Goal: Task Accomplishment & Management: Use online tool/utility

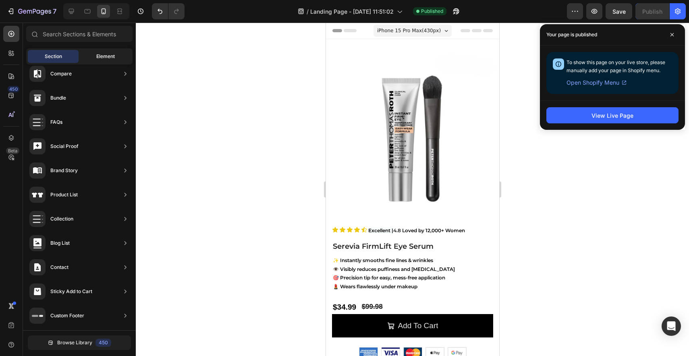
click at [89, 56] on div "Element" at bounding box center [105, 56] width 51 height 13
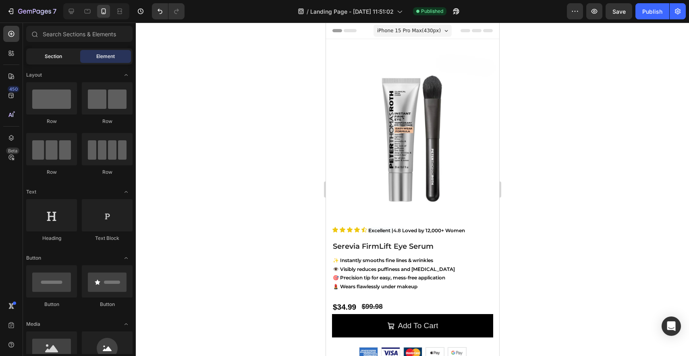
click at [60, 56] on span "Section" at bounding box center [53, 56] width 17 height 7
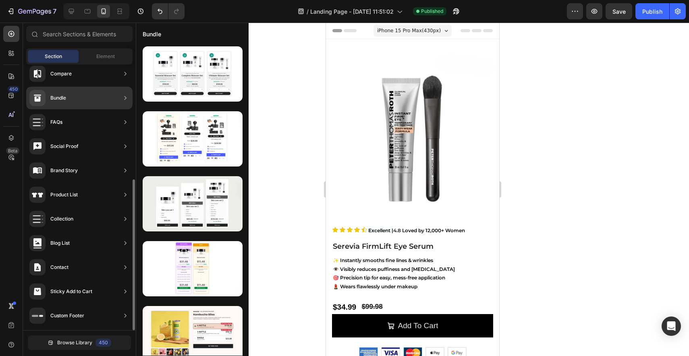
click at [89, 101] on div "Bundle" at bounding box center [79, 98] width 106 height 23
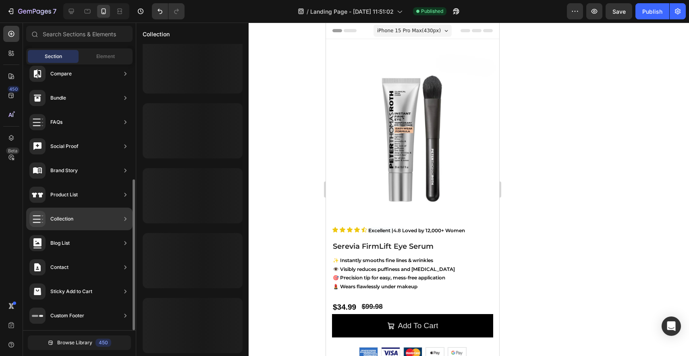
scroll to position [332, 0]
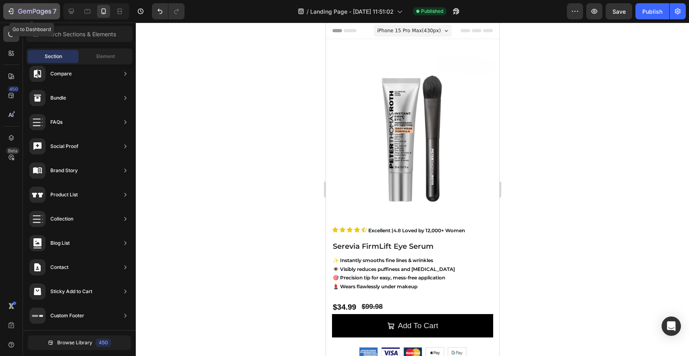
click at [14, 6] on div "7" at bounding box center [32, 11] width 50 height 10
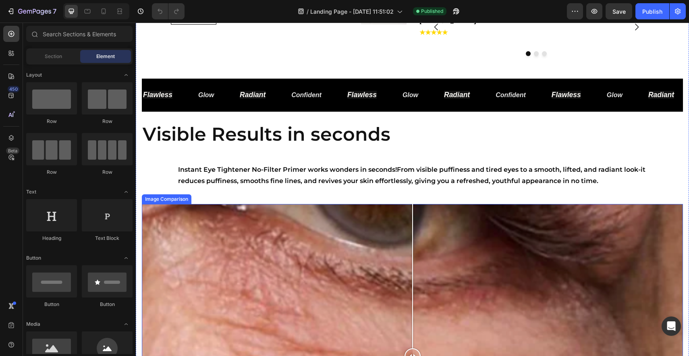
scroll to position [332, 0]
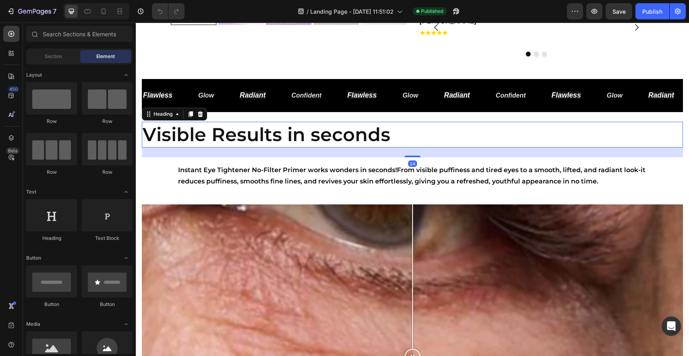
click at [423, 144] on h2 "Visible Results in seconds" at bounding box center [412, 135] width 541 height 26
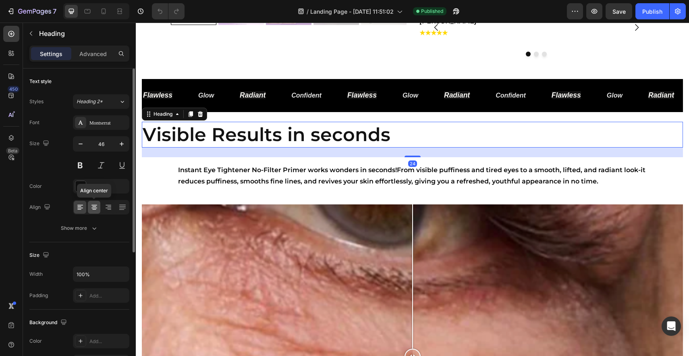
click at [97, 205] on icon at bounding box center [94, 207] width 8 height 8
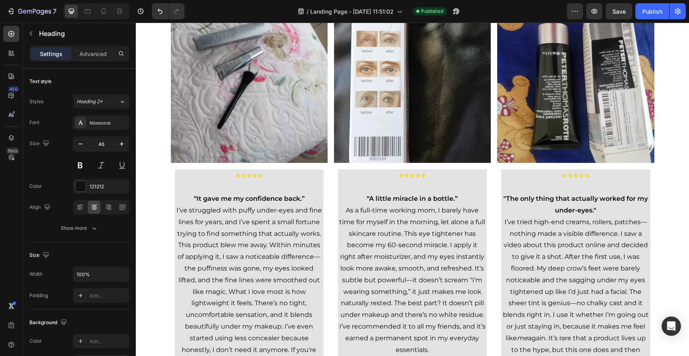
scroll to position [2294, 0]
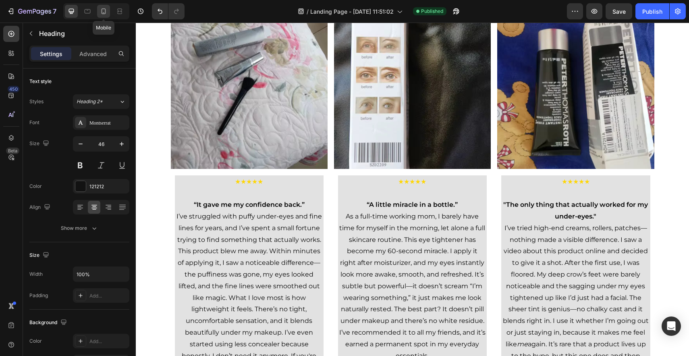
click at [107, 8] on icon at bounding box center [103, 11] width 8 height 8
type input "34"
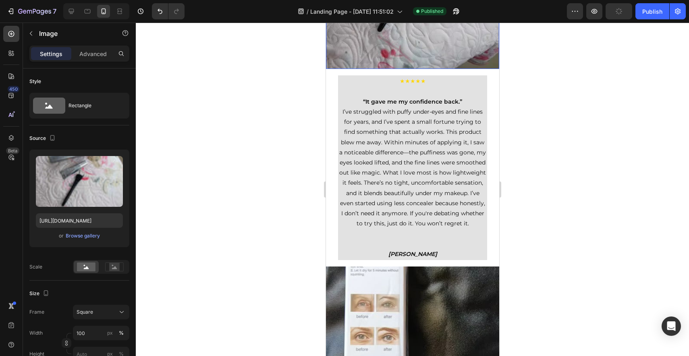
click at [97, 51] on p "Advanced" at bounding box center [92, 54] width 27 height 8
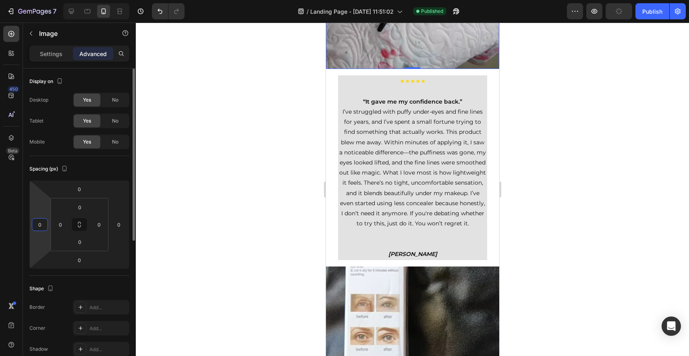
click at [41, 228] on input "0" at bounding box center [40, 224] width 12 height 12
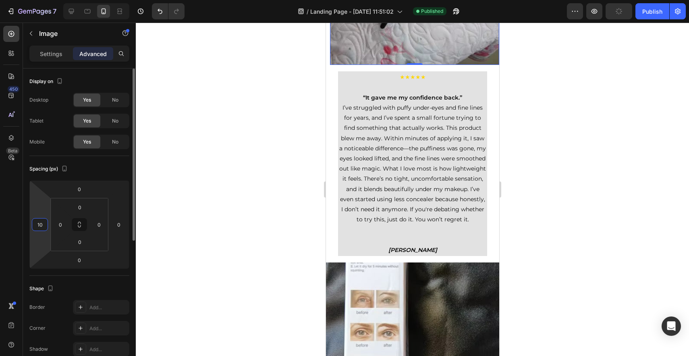
type input "1"
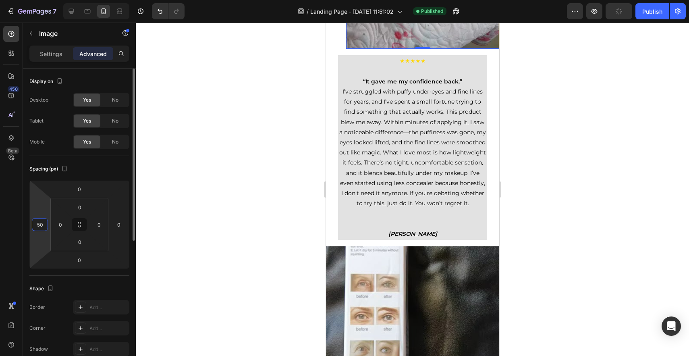
type input "5"
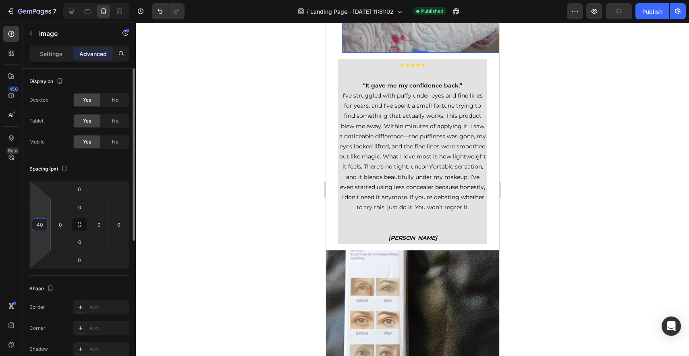
type input "4"
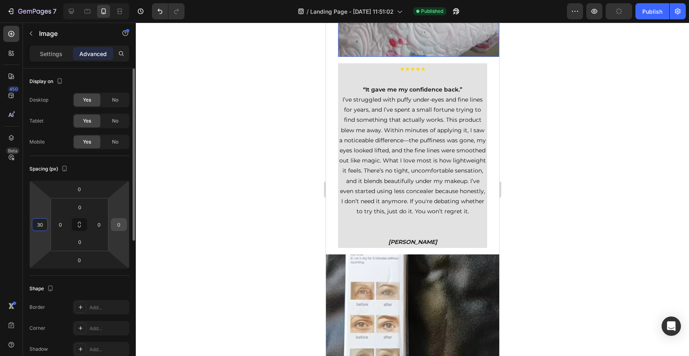
type input "30"
click at [121, 225] on input "0" at bounding box center [119, 224] width 12 height 12
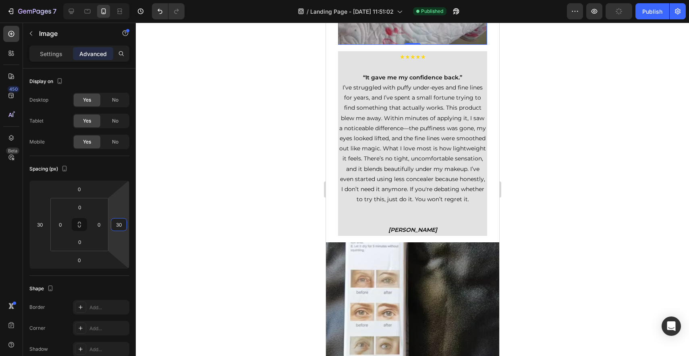
type input "30"
click at [518, 236] on div at bounding box center [412, 189] width 553 height 333
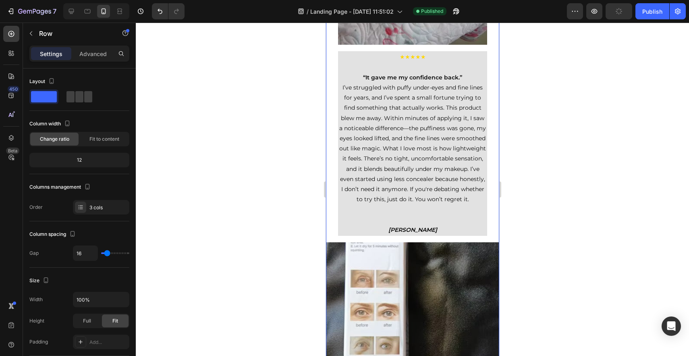
click at [446, 196] on div "Image Row ★★★★★ “It gave me my confidence back.” I’ve struggled with puffy unde…" at bounding box center [411, 66] width 173 height 340
type input "5"
type input "0"
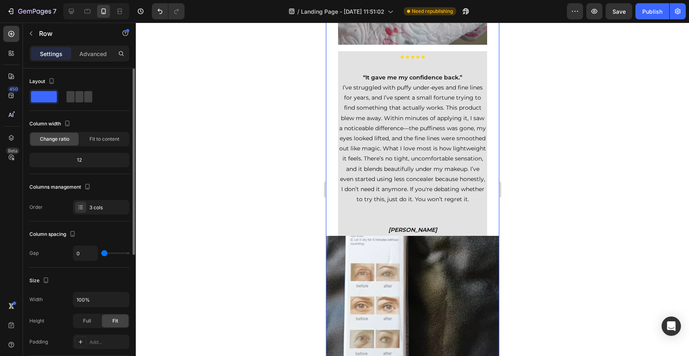
type input "1"
type input "120"
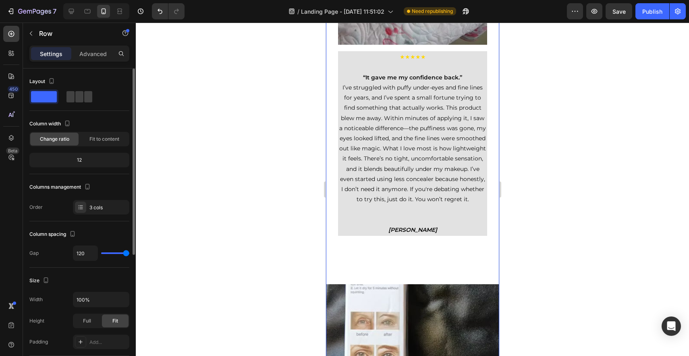
type input "21"
type input "8"
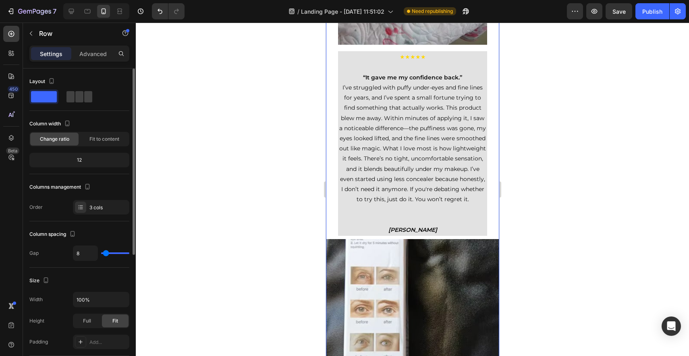
type input "9"
type input "11"
type input "12"
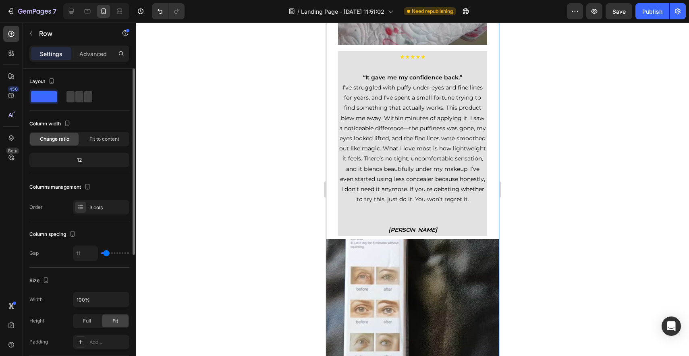
type input "12"
type input "13"
type input "15"
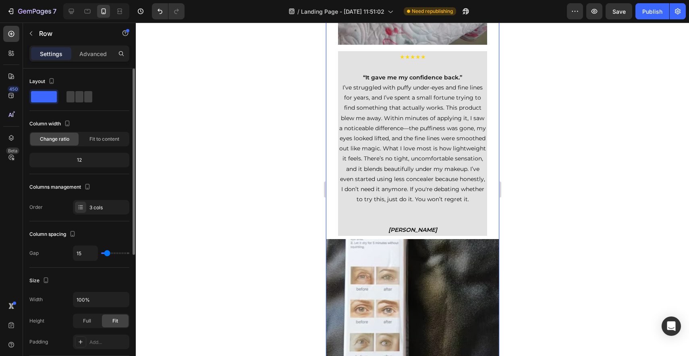
type input "18"
type input "20"
type input "23"
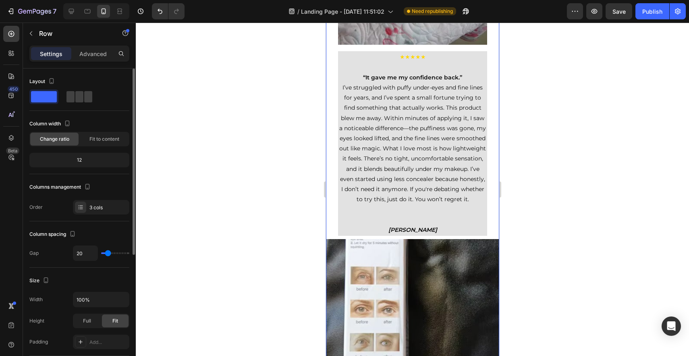
type input "23"
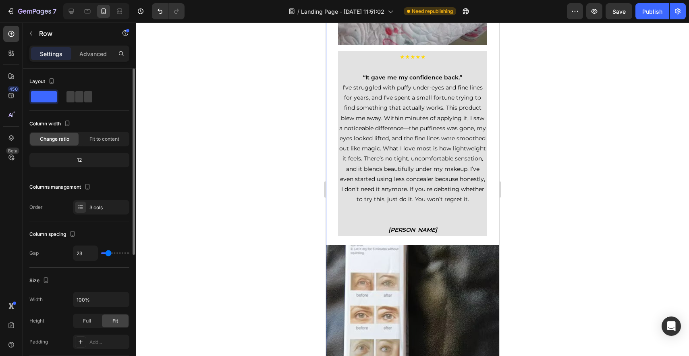
type input "26"
type input "28"
type input "34"
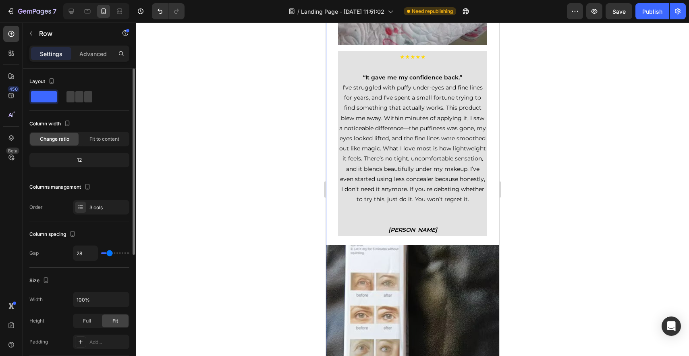
type input "34"
type input "39"
type input "44"
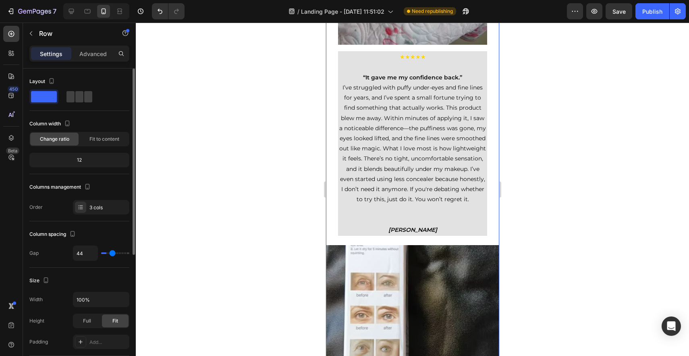
type input "50"
type input "52"
type input "55"
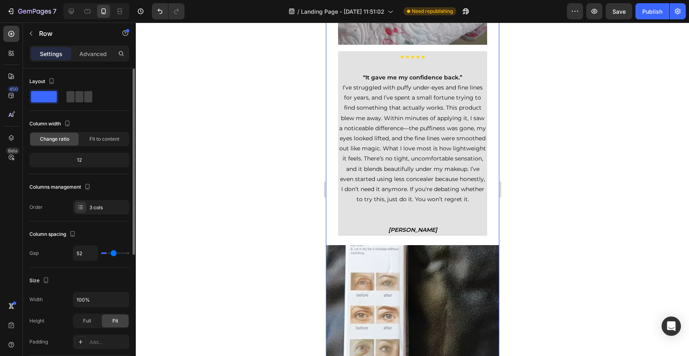
type input "55"
type input "58"
type input "61"
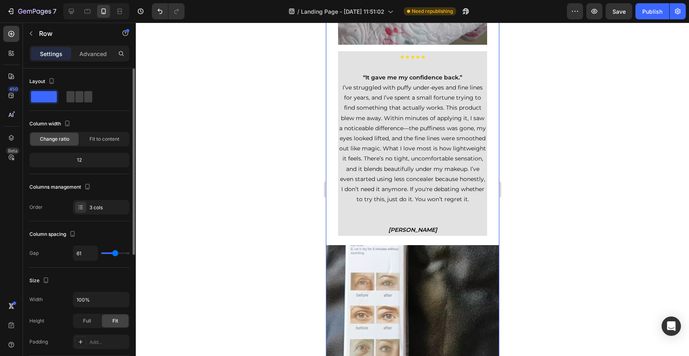
type input "62"
type input "64"
drag, startPoint x: 105, startPoint y: 253, endPoint x: 116, endPoint y: 259, distance: 12.1
type input "64"
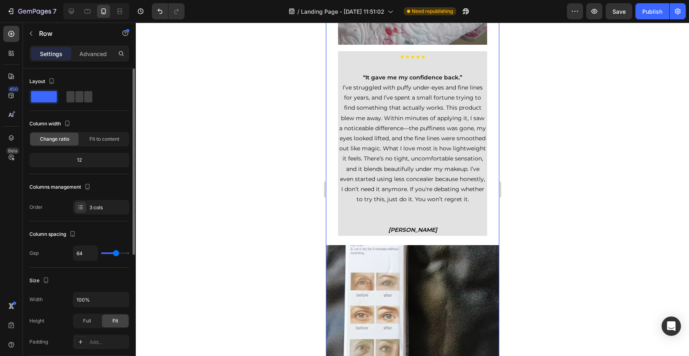
click at [116, 254] on input "range" at bounding box center [115, 253] width 28 height 2
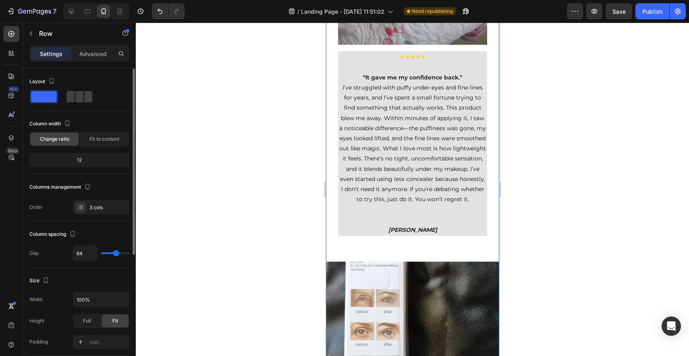
type input "67"
type input "52"
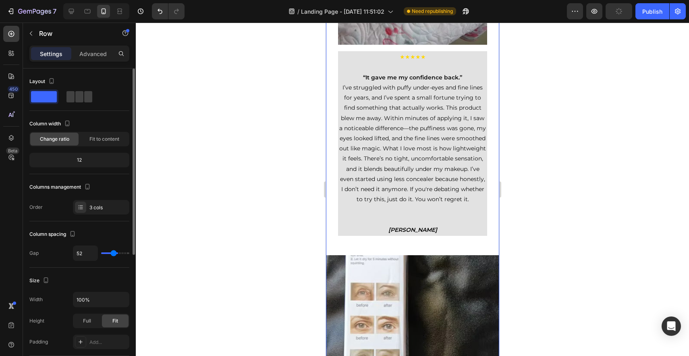
type input "48"
type input "47"
type input "46"
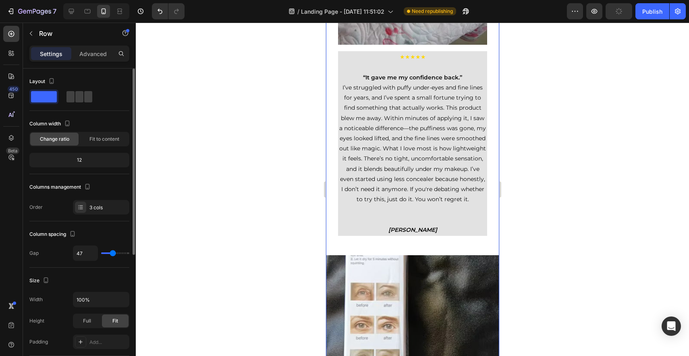
type input "46"
type input "45"
type input "43"
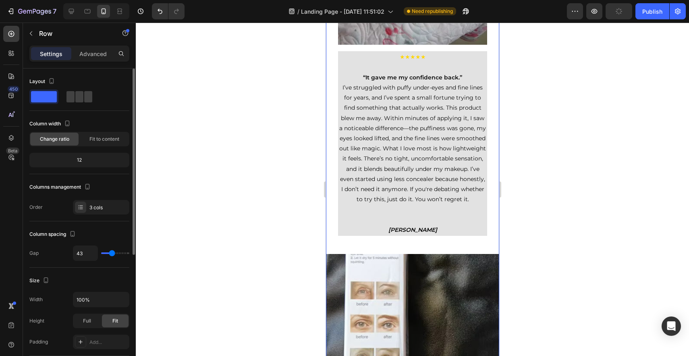
type input "42"
type input "41"
type input "39"
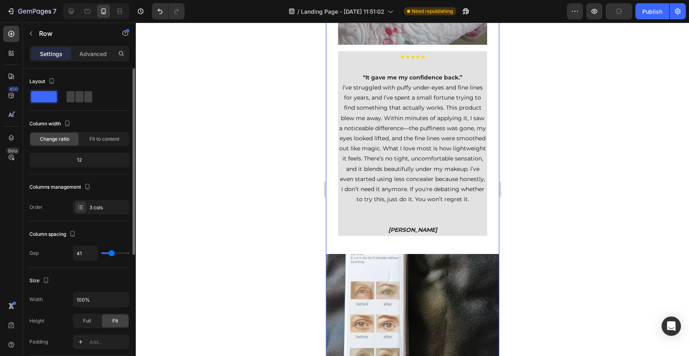
type input "39"
type input "38"
type input "37"
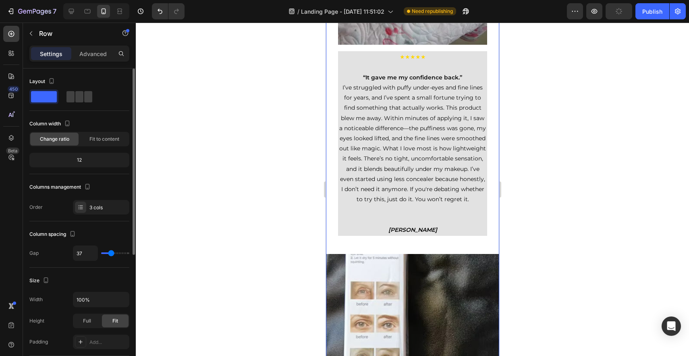
type input "36"
type input "34"
type input "32"
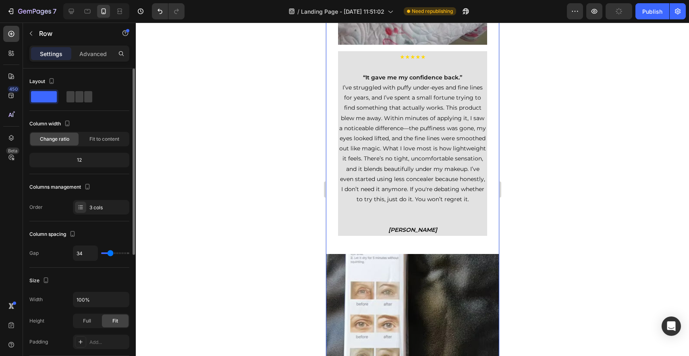
type input "32"
type input "31"
type input "30"
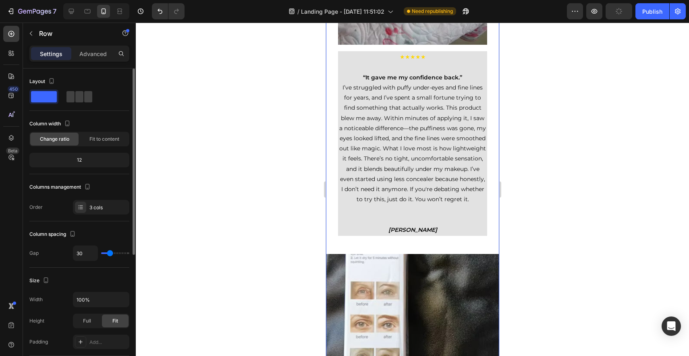
type input "29"
type input "27"
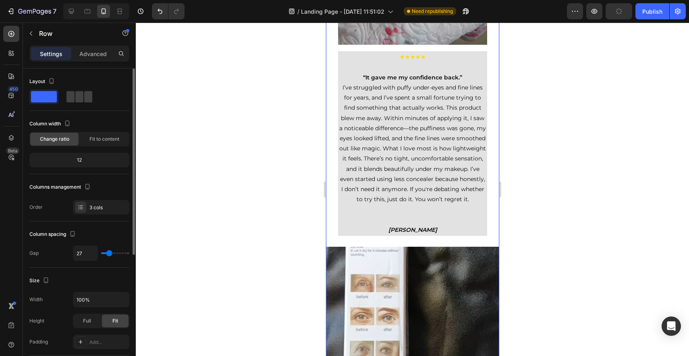
type input "26"
type input "25"
type input "22"
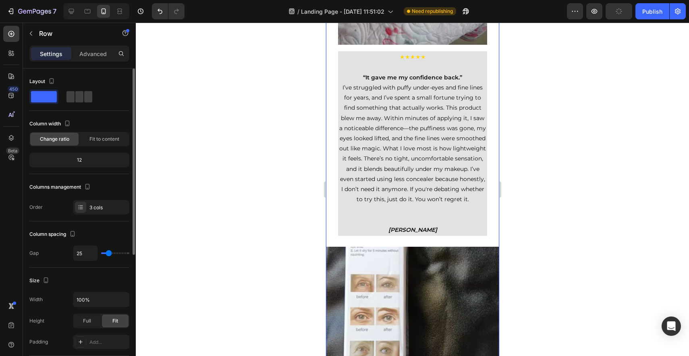
type input "22"
type input "21"
type input "18"
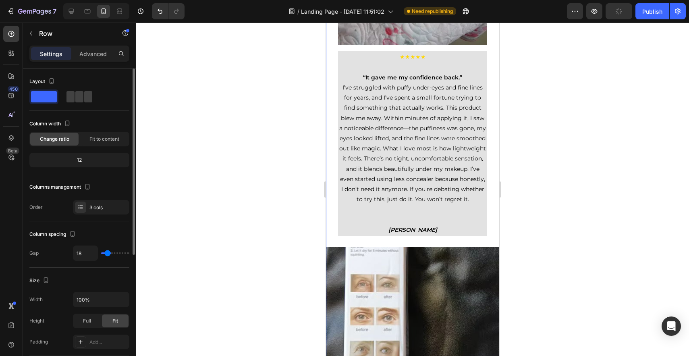
type input "17"
type input "16"
type input "14"
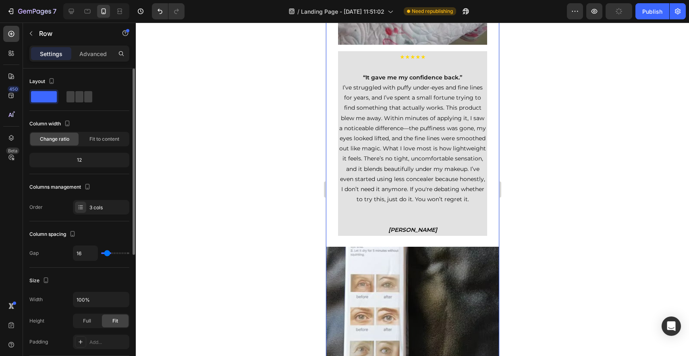
type input "14"
type input "13"
type input "12"
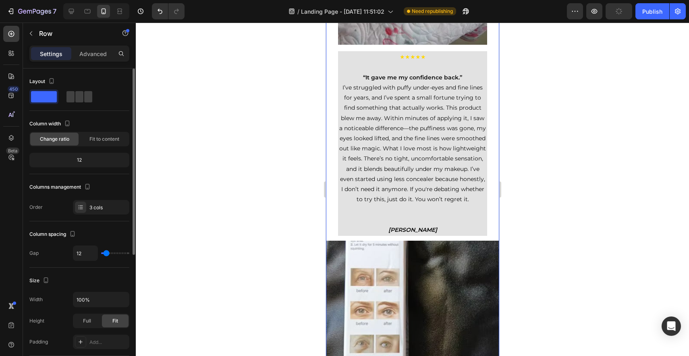
type input "11"
type input "10"
type input "9"
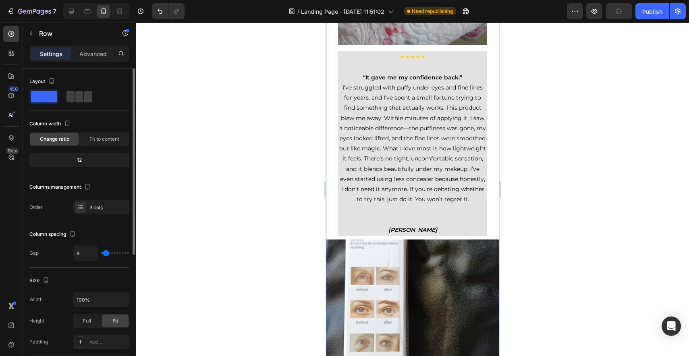
drag, startPoint x: 116, startPoint y: 255, endPoint x: 106, endPoint y: 257, distance: 10.6
click at [106, 254] on input "range" at bounding box center [115, 253] width 28 height 2
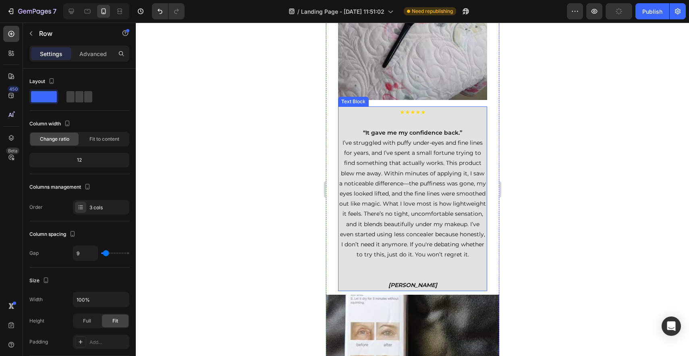
scroll to position [2319, 0]
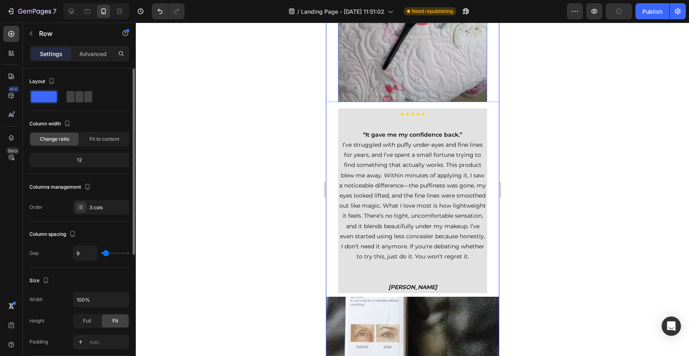
type input "10"
type input "11"
type input "12"
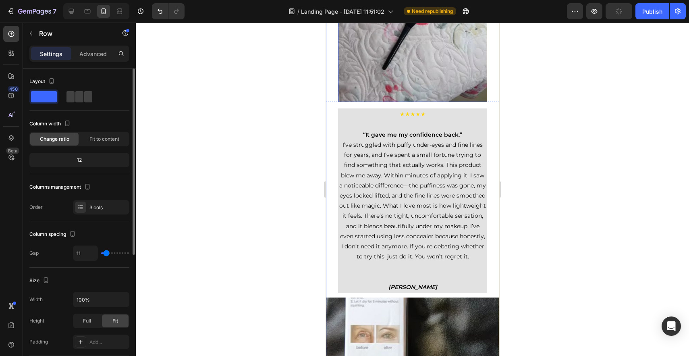
type input "12"
type input "13"
type input "14"
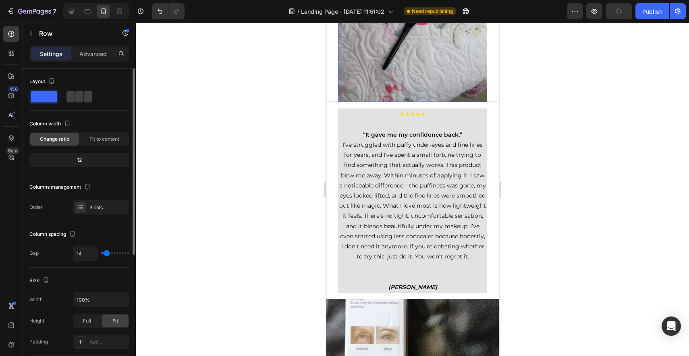
type input "15"
type input "16"
click at [210, 229] on div at bounding box center [412, 189] width 553 height 333
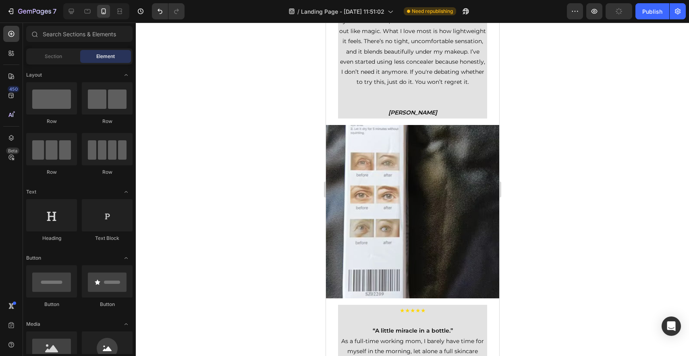
scroll to position [2541, 0]
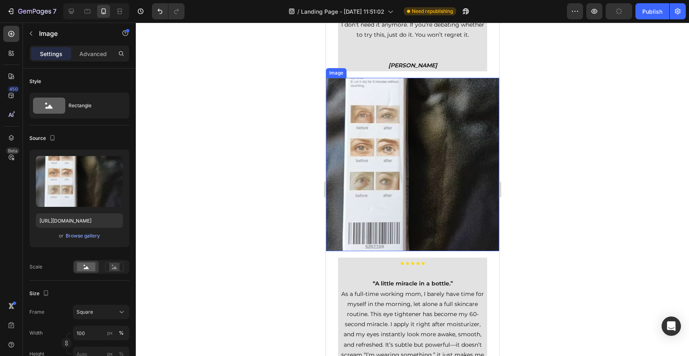
click at [431, 251] on img at bounding box center [411, 164] width 173 height 173
click at [99, 54] on p "Advanced" at bounding box center [92, 54] width 27 height 8
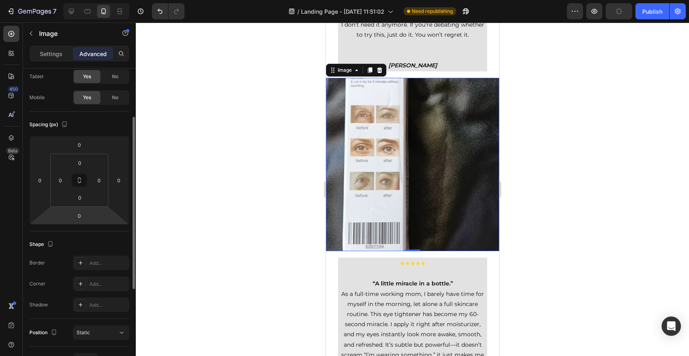
scroll to position [0, 0]
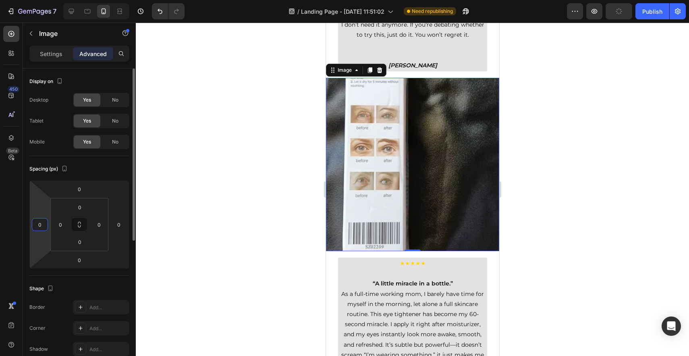
click at [41, 226] on input "0" at bounding box center [40, 224] width 12 height 12
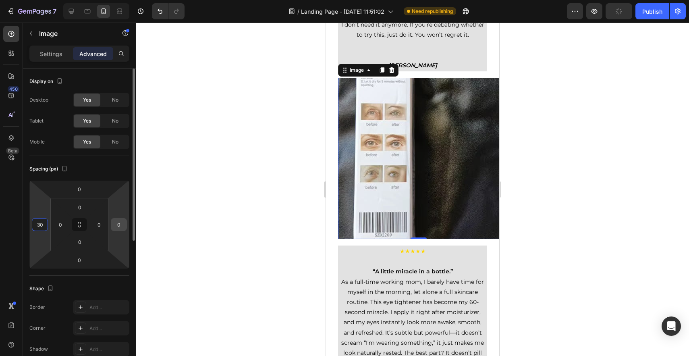
type input "30"
click at [119, 221] on input "0" at bounding box center [119, 224] width 12 height 12
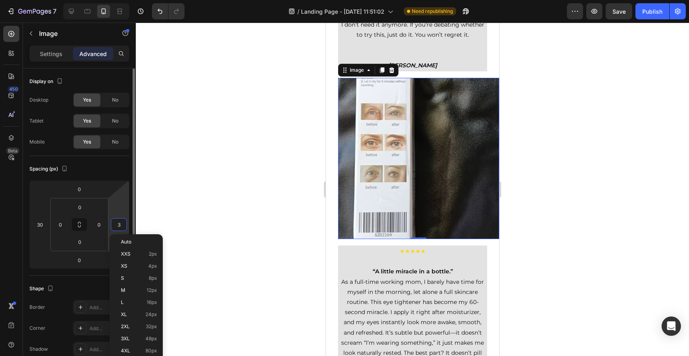
type input "30"
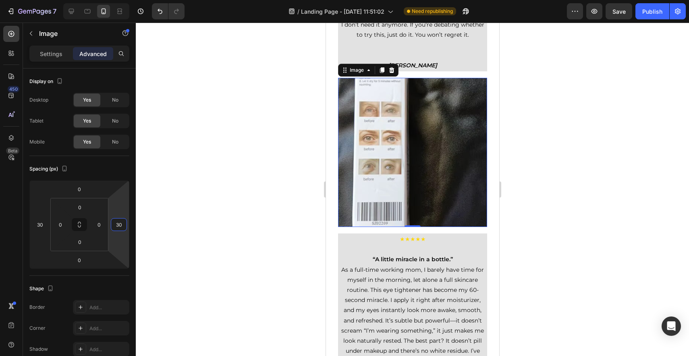
click at [198, 222] on div at bounding box center [412, 189] width 553 height 333
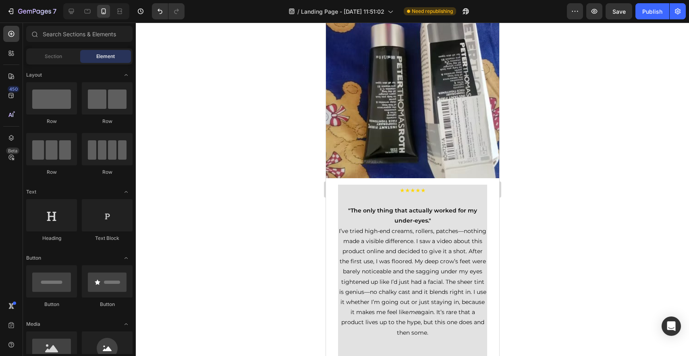
scroll to position [2961, 0]
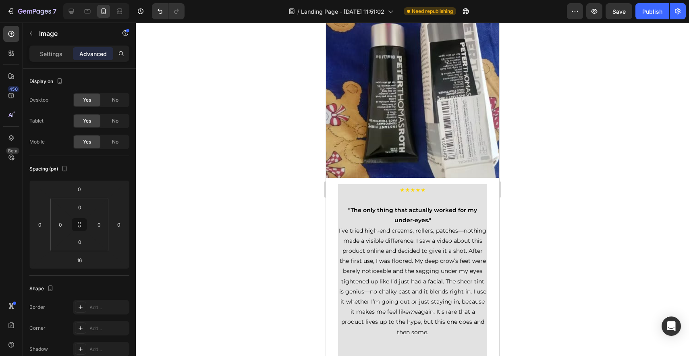
click at [415, 178] on img at bounding box center [411, 90] width 173 height 173
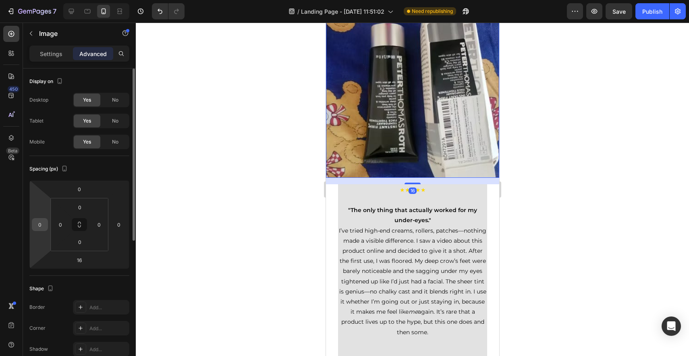
click at [40, 226] on input "0" at bounding box center [40, 224] width 12 height 12
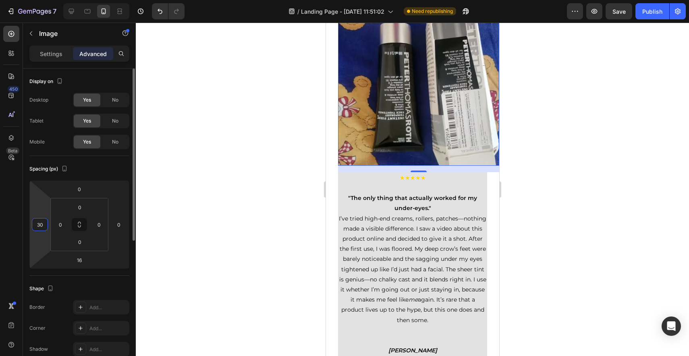
type input "30"
click at [120, 226] on input "0" at bounding box center [119, 224] width 12 height 12
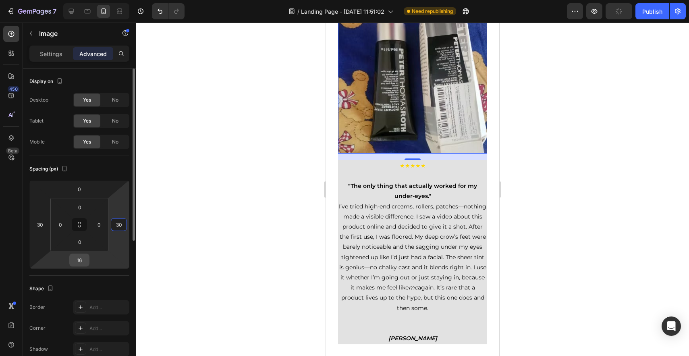
type input "30"
click at [70, 260] on div "16" at bounding box center [79, 259] width 20 height 13
click at [78, 259] on input "16" at bounding box center [79, 260] width 16 height 12
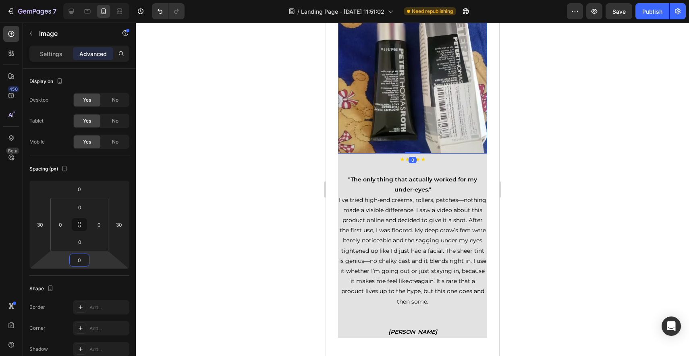
type input "0"
click at [578, 249] on div at bounding box center [412, 189] width 553 height 333
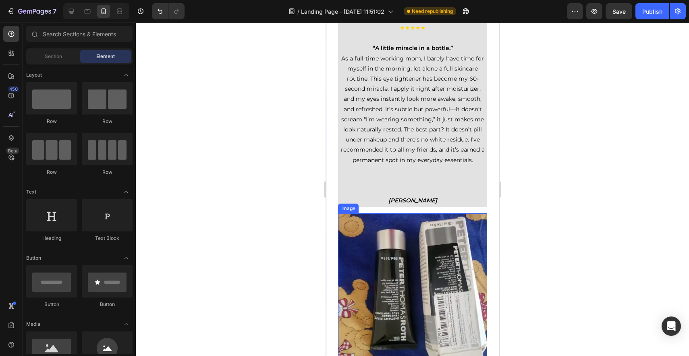
scroll to position [2741, 0]
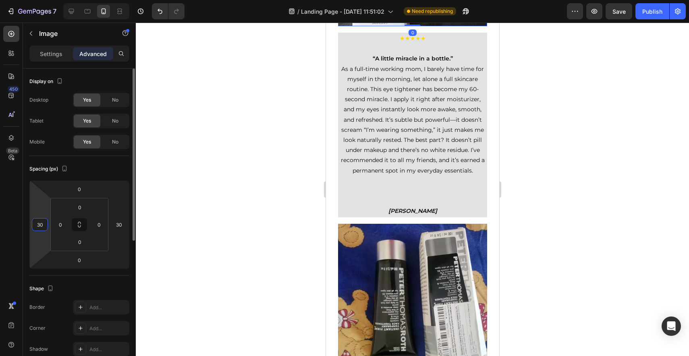
click at [41, 229] on input "30" at bounding box center [40, 224] width 12 height 12
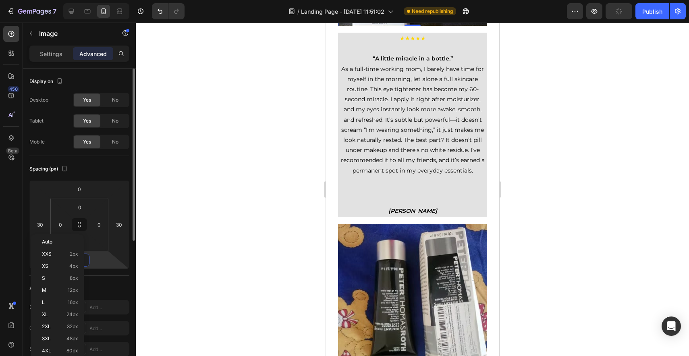
click at [87, 262] on input "0" at bounding box center [79, 260] width 16 height 12
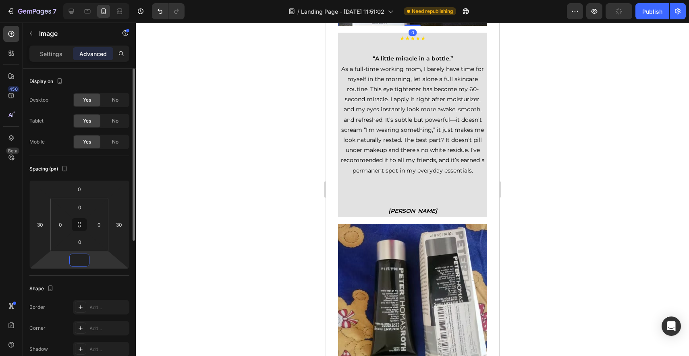
type input "0"
click at [91, 0] on html "7 / Landing Page - Sep 11, 11:51:02 Need republishing Preview Publish 450 Beta …" at bounding box center [344, 0] width 689 height 0
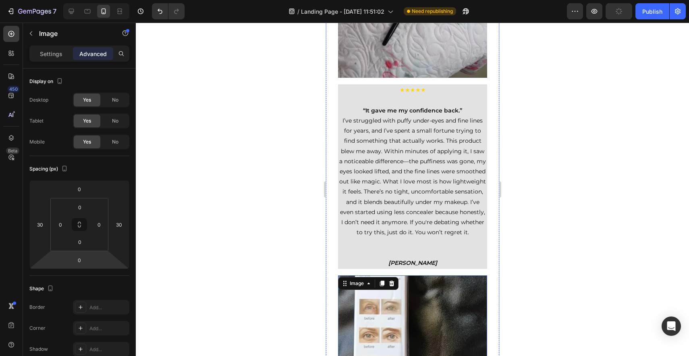
scroll to position [2347, 0]
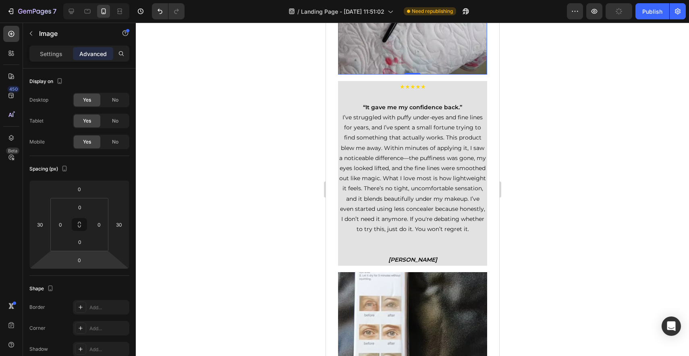
click at [409, 75] on img at bounding box center [411, -1] width 149 height 149
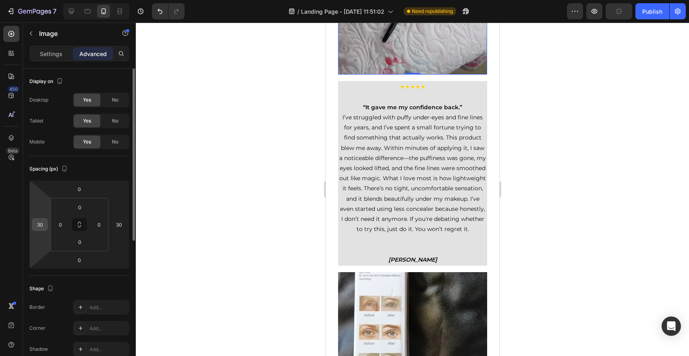
click at [39, 226] on input "30" at bounding box center [40, 224] width 12 height 12
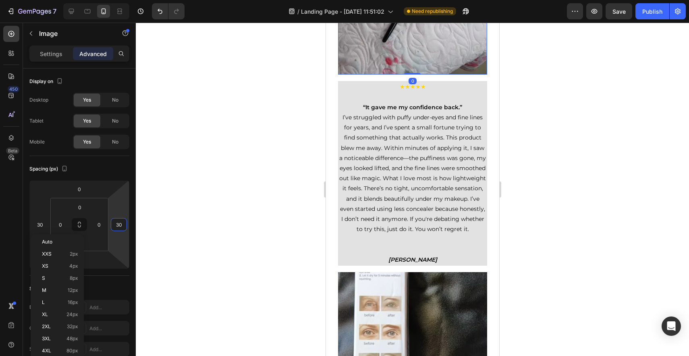
click at [220, 236] on div at bounding box center [412, 189] width 553 height 333
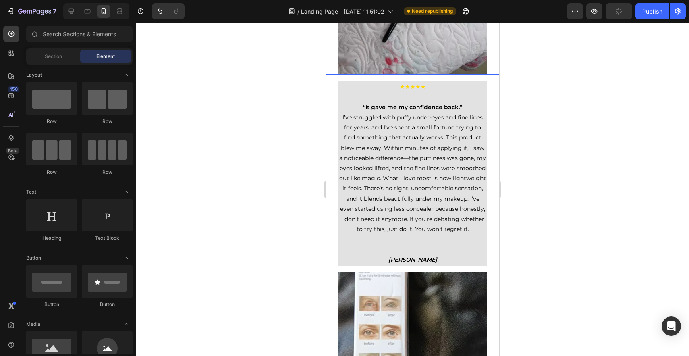
click at [453, 75] on img at bounding box center [411, -1] width 149 height 149
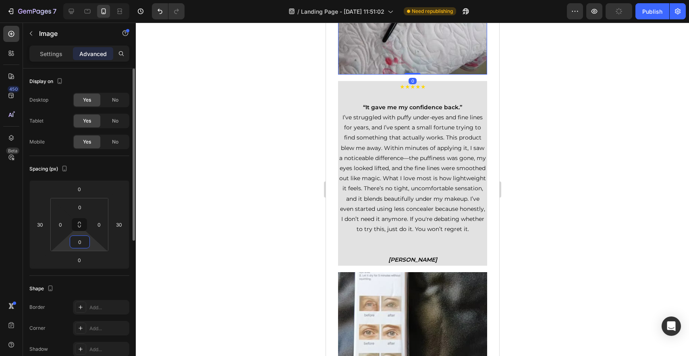
click at [80, 242] on input "0" at bounding box center [80, 242] width 16 height 12
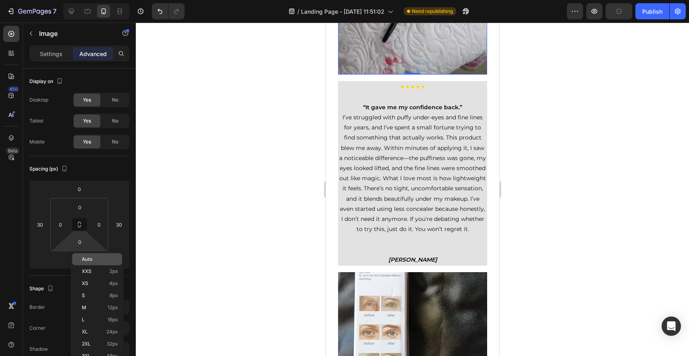
click at [94, 262] on div "Auto" at bounding box center [97, 259] width 50 height 12
type input "Auto"
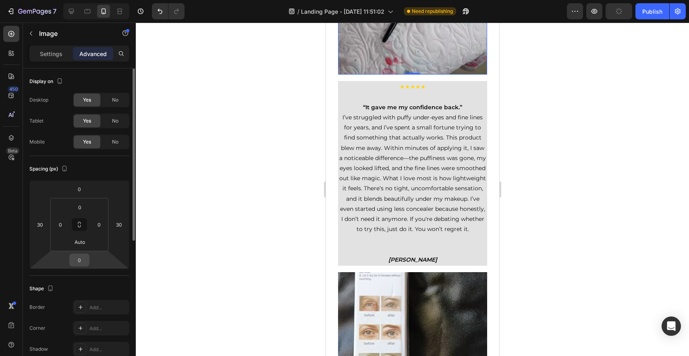
click at [80, 263] on input "0" at bounding box center [79, 260] width 16 height 12
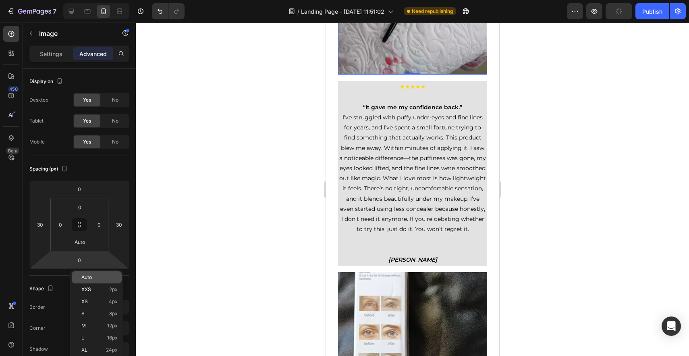
click at [94, 275] on p "Auto" at bounding box center [99, 277] width 36 height 6
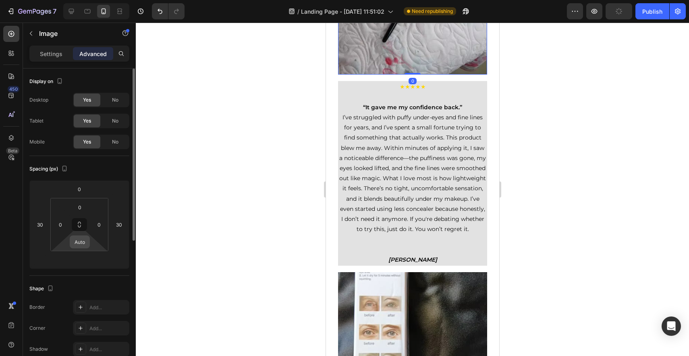
click at [81, 243] on input "Auto" at bounding box center [80, 242] width 16 height 12
type input "0"
click at [81, 262] on input "number" at bounding box center [79, 260] width 16 height 12
type input "0"
click at [409, 90] on span "★★★★★" at bounding box center [412, 86] width 26 height 7
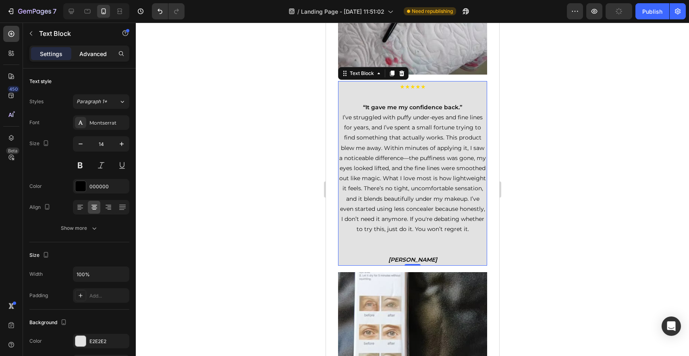
click at [99, 56] on p "Advanced" at bounding box center [92, 54] width 27 height 8
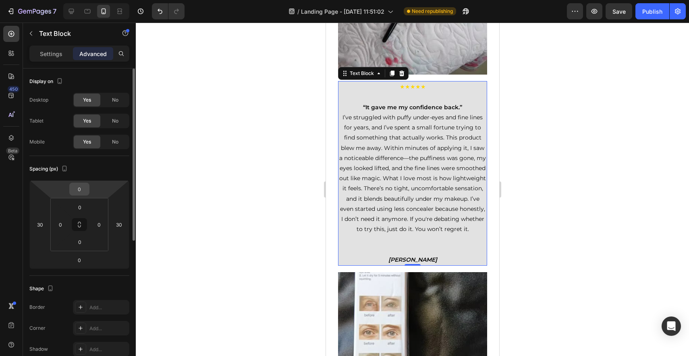
click at [77, 183] on input "0" at bounding box center [79, 189] width 16 height 12
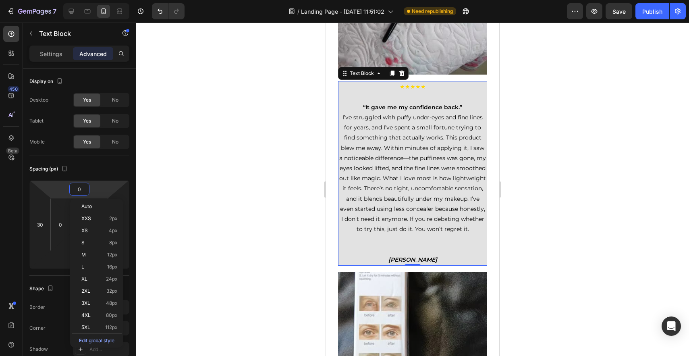
click at [170, 205] on div at bounding box center [412, 189] width 553 height 333
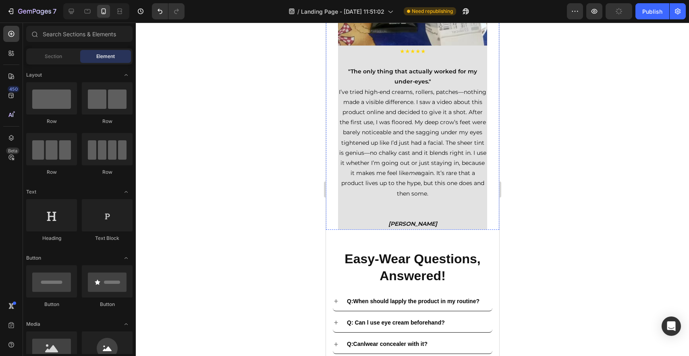
scroll to position [3062, 0]
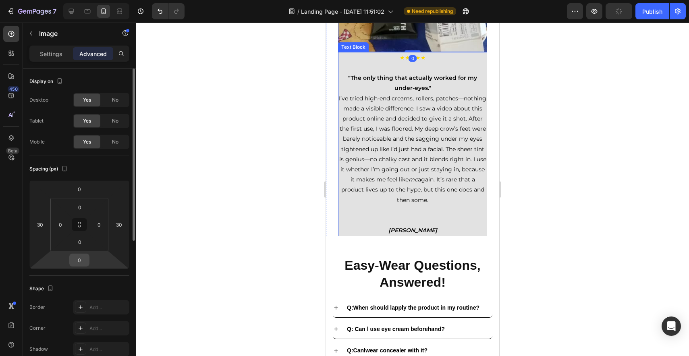
click at [83, 258] on input "0" at bounding box center [79, 260] width 16 height 12
click at [79, 239] on input "0" at bounding box center [80, 242] width 16 height 12
click at [81, 190] on input "0" at bounding box center [79, 189] width 16 height 12
click at [83, 259] on input "0" at bounding box center [79, 260] width 16 height 12
type input "2"
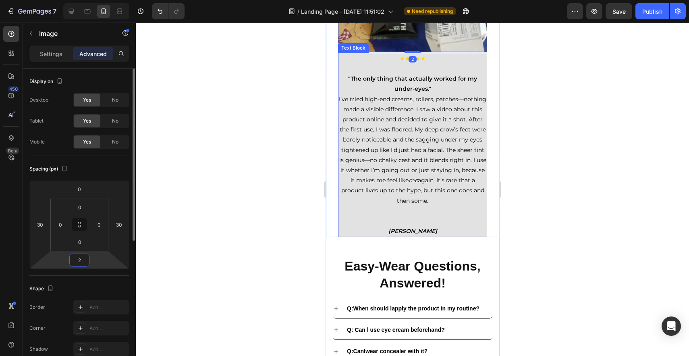
click at [83, 259] on input "2" at bounding box center [79, 260] width 16 height 12
type input "3"
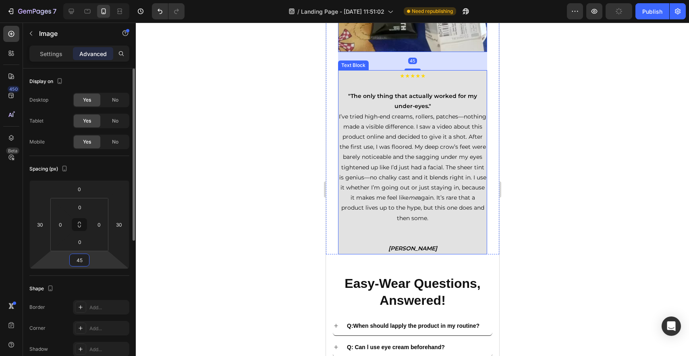
type input "4"
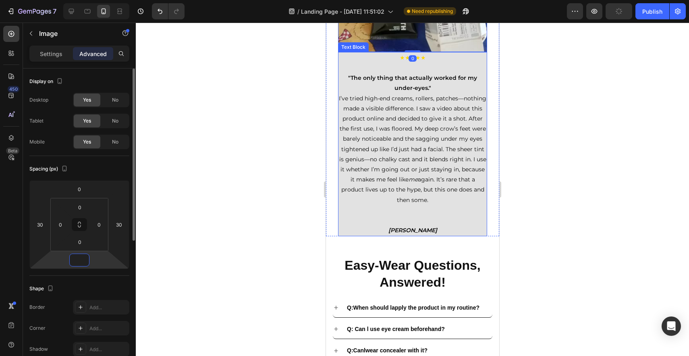
click at [77, 260] on input "number" at bounding box center [79, 260] width 16 height 12
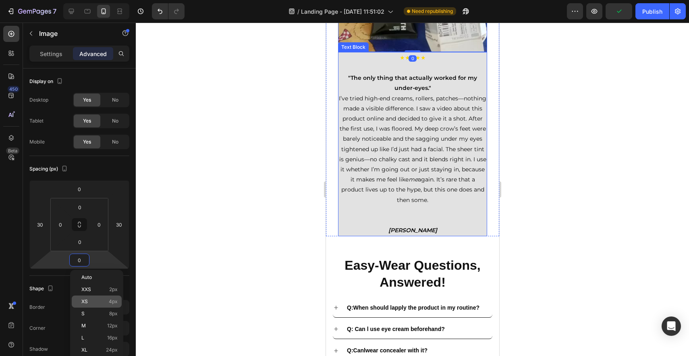
click at [101, 304] on div "XS 4px" at bounding box center [97, 301] width 50 height 12
type input "4"
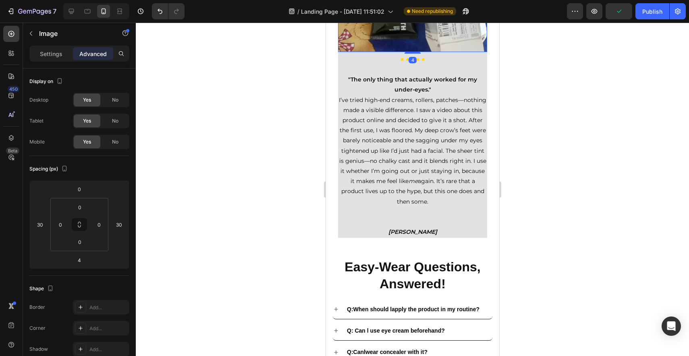
click at [511, 233] on div at bounding box center [412, 189] width 553 height 333
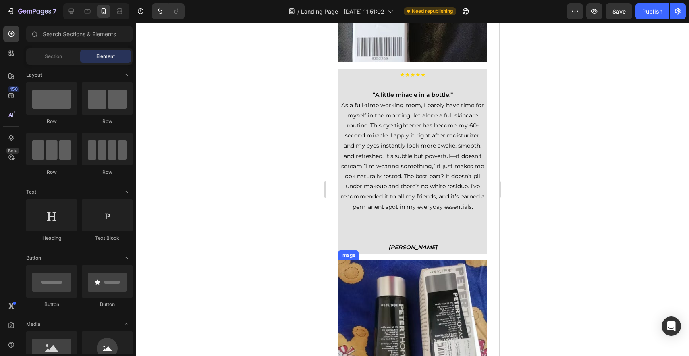
scroll to position [2701, 0]
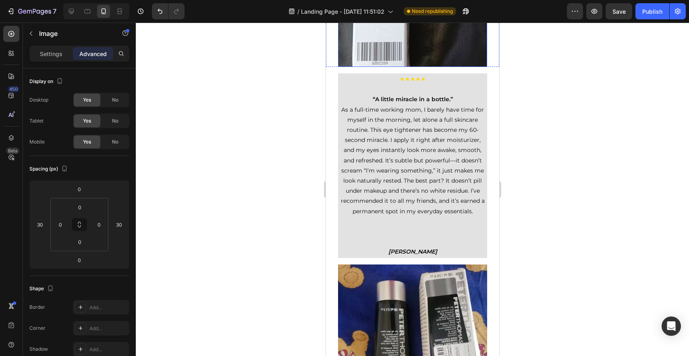
click at [81, 266] on div "0" at bounding box center [79, 259] width 20 height 13
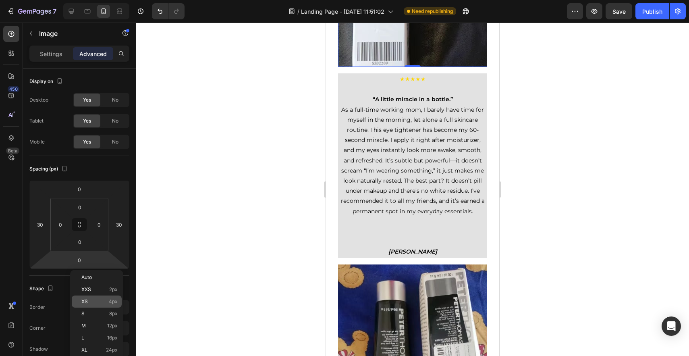
click at [97, 302] on p "XS 4px" at bounding box center [99, 301] width 36 height 6
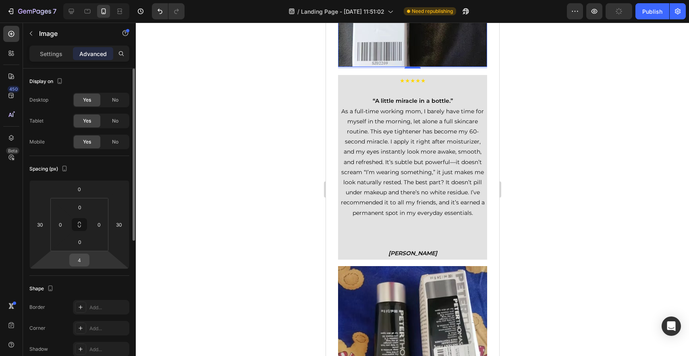
click at [78, 261] on input "4" at bounding box center [79, 260] width 16 height 12
type input "0"
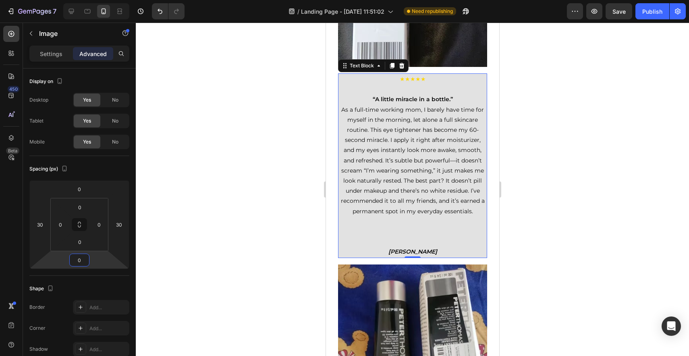
click at [358, 94] on p at bounding box center [411, 89] width 147 height 10
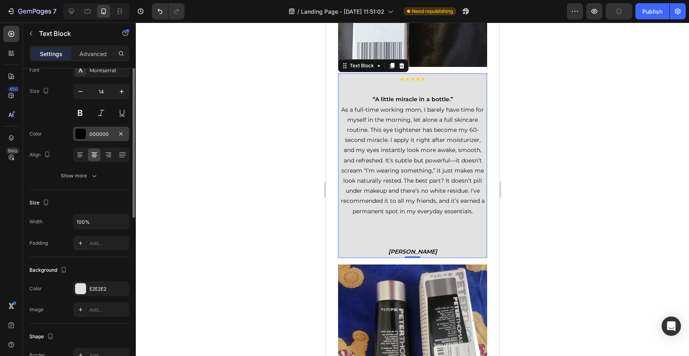
scroll to position [0, 0]
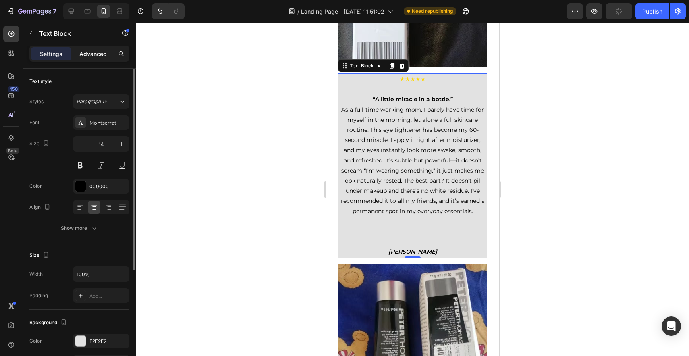
click at [103, 48] on div "Advanced" at bounding box center [93, 53] width 40 height 13
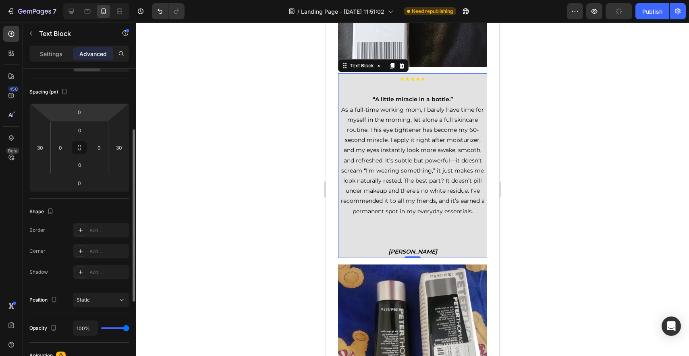
scroll to position [75, 0]
click at [57, 58] on div "Settings" at bounding box center [51, 53] width 40 height 13
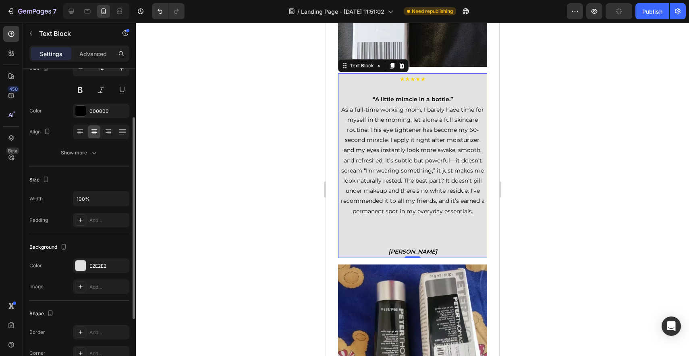
scroll to position [0, 0]
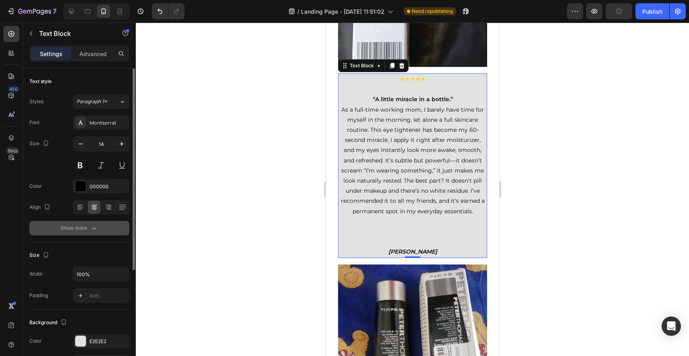
click at [85, 233] on button "Show more" at bounding box center [79, 228] width 100 height 14
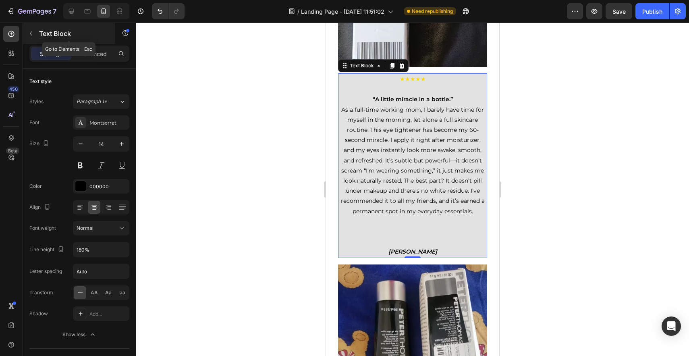
click at [34, 34] on button "button" at bounding box center [31, 33] width 13 height 13
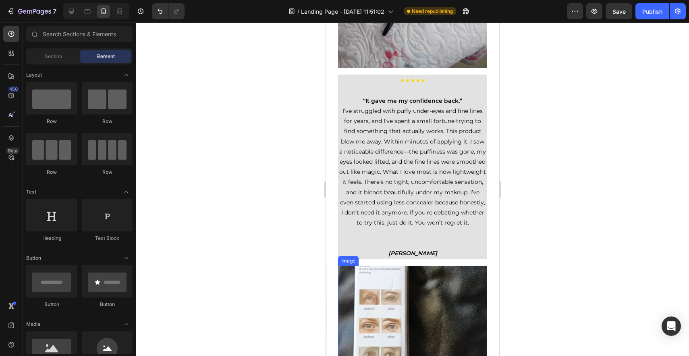
scroll to position [2352, 0]
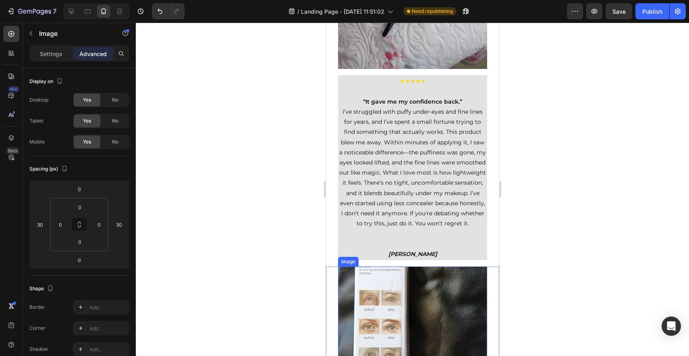
click at [348, 107] on p "“It gave me my confidence back.”" at bounding box center [411, 102] width 147 height 10
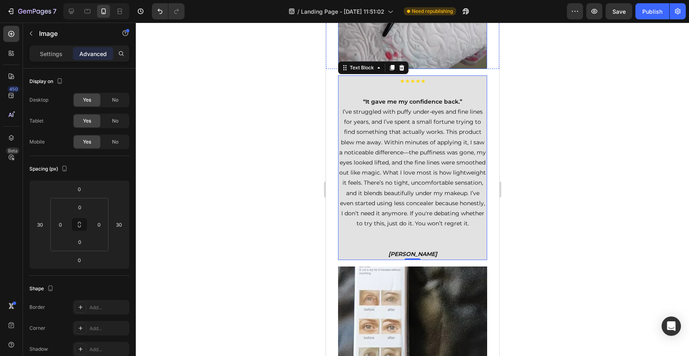
click at [58, 50] on p "Settings" at bounding box center [51, 54] width 23 height 8
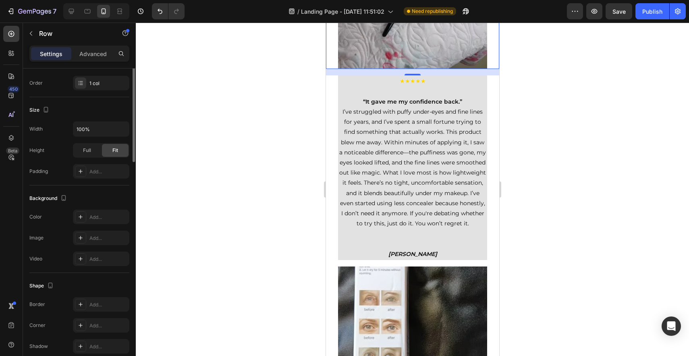
scroll to position [0, 0]
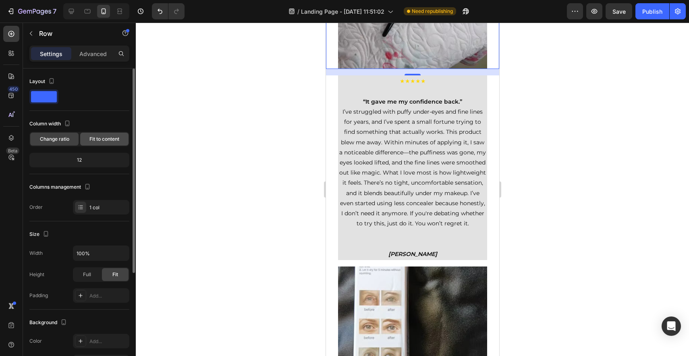
click at [93, 144] on div "Fit to content" at bounding box center [104, 139] width 48 height 13
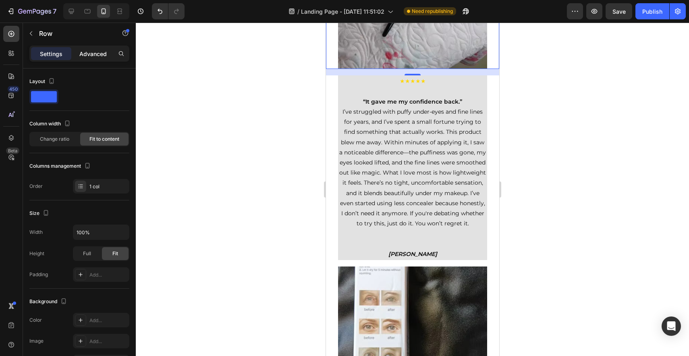
click at [92, 48] on div "Advanced" at bounding box center [93, 53] width 40 height 13
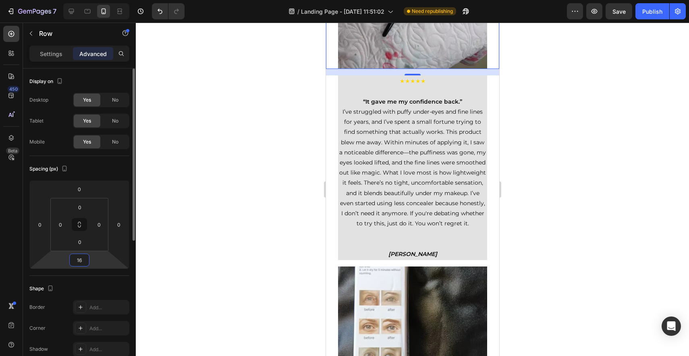
click at [83, 262] on input "16" at bounding box center [79, 260] width 16 height 12
type input "0"
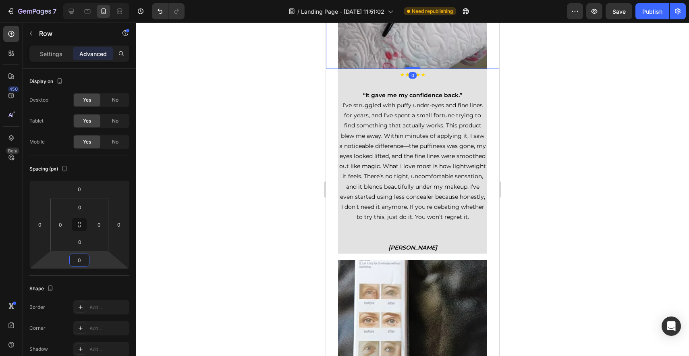
click at [187, 266] on div at bounding box center [412, 189] width 553 height 333
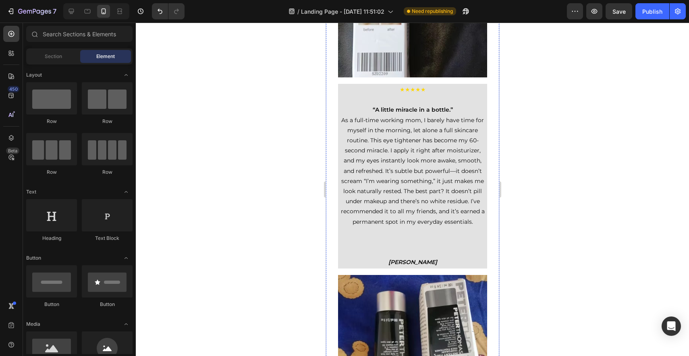
scroll to position [2689, 0]
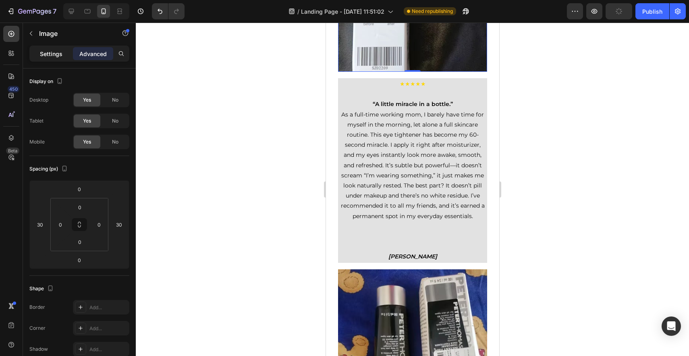
click at [57, 52] on p "Settings" at bounding box center [51, 54] width 23 height 8
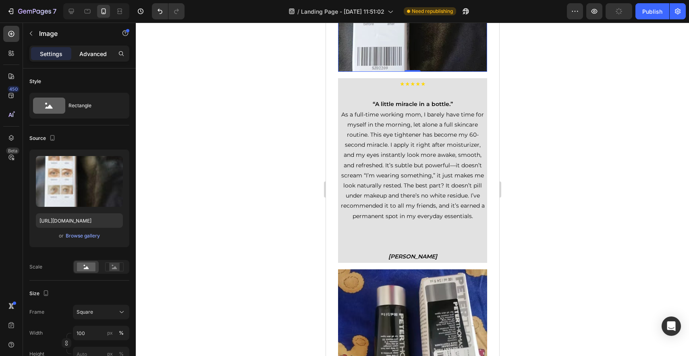
click at [86, 49] on div "Advanced" at bounding box center [93, 53] width 40 height 13
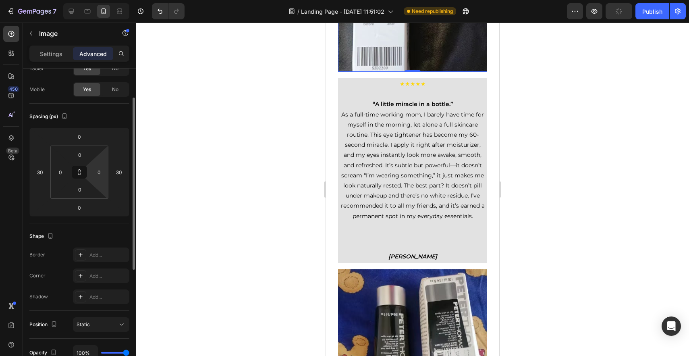
scroll to position [0, 0]
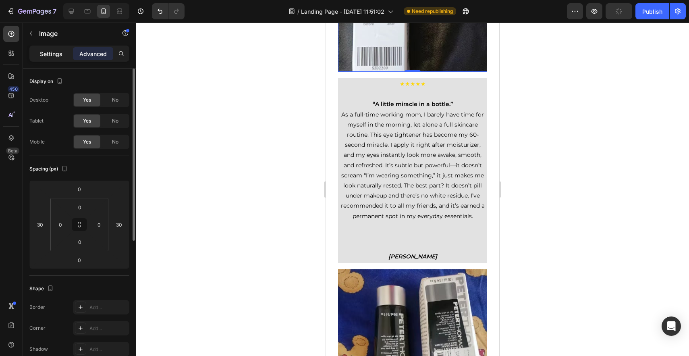
click at [56, 57] on p "Settings" at bounding box center [51, 54] width 23 height 8
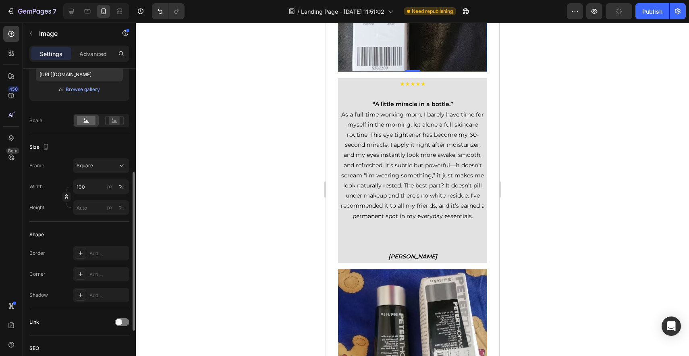
scroll to position [171, 0]
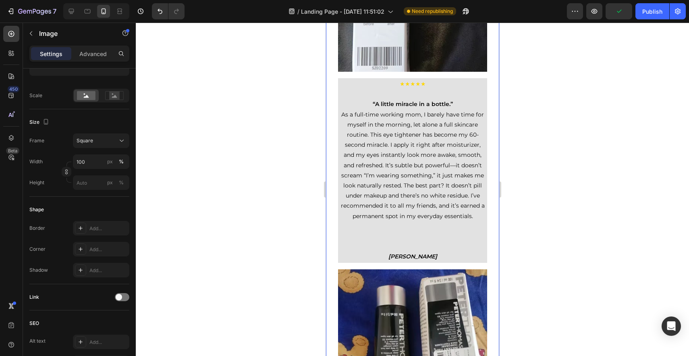
click at [486, 224] on div "Image Row ★★★★★ “A little miracle in a bottle.” As a full-time working mom, I b…" at bounding box center [411, 93] width 173 height 340
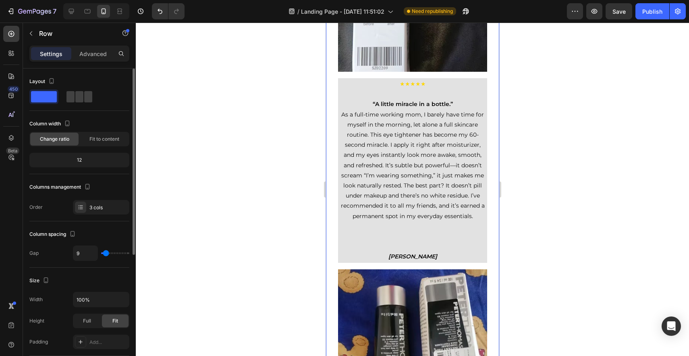
type input "8"
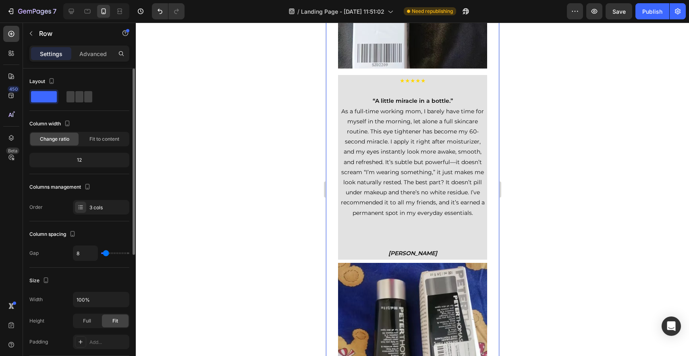
type input "0"
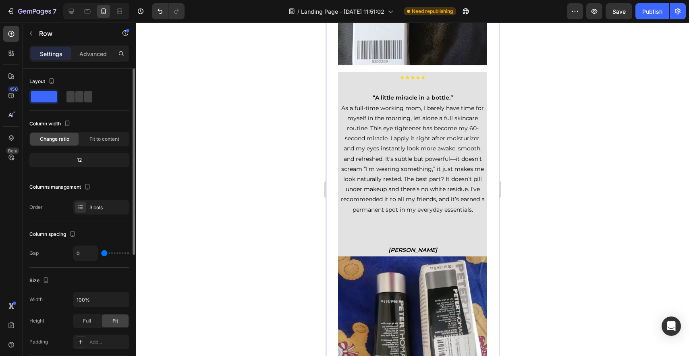
type input "0"
click at [102, 253] on input "range" at bounding box center [115, 253] width 28 height 2
click at [95, 60] on div "Settings Advanced" at bounding box center [79, 54] width 100 height 16
click at [94, 55] on p "Advanced" at bounding box center [92, 54] width 27 height 8
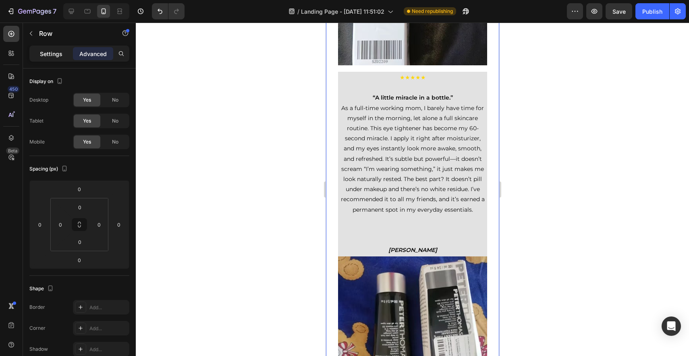
click at [59, 51] on p "Settings" at bounding box center [51, 54] width 23 height 8
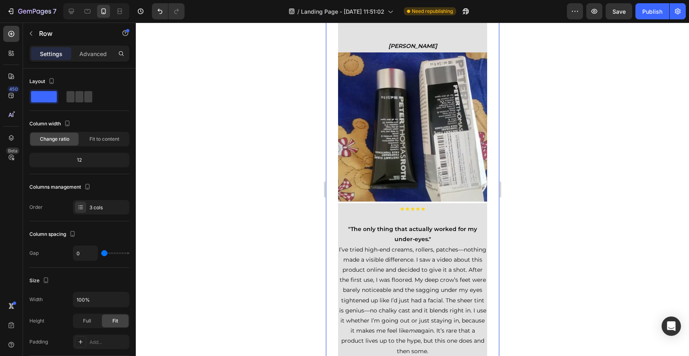
scroll to position [2892, 0]
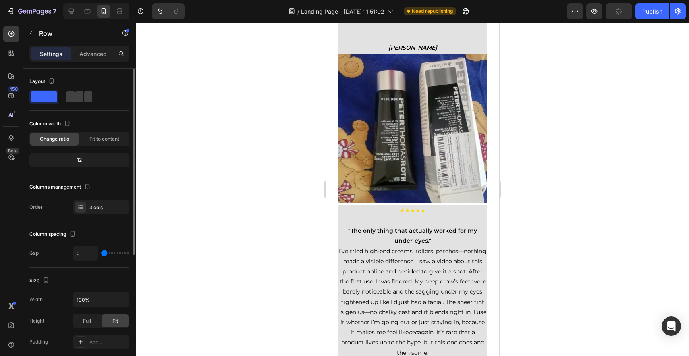
type input "13"
type input "14"
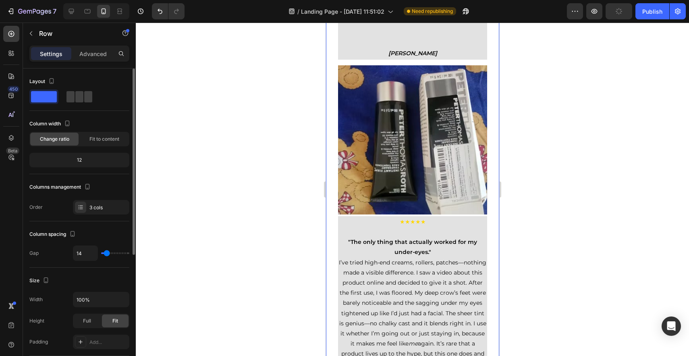
type input "16"
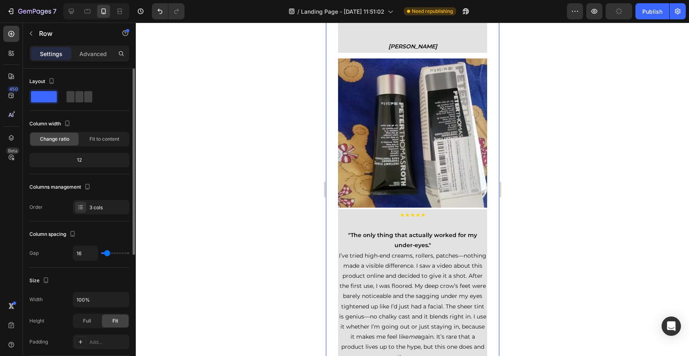
type input "17"
type input "18"
type input "19"
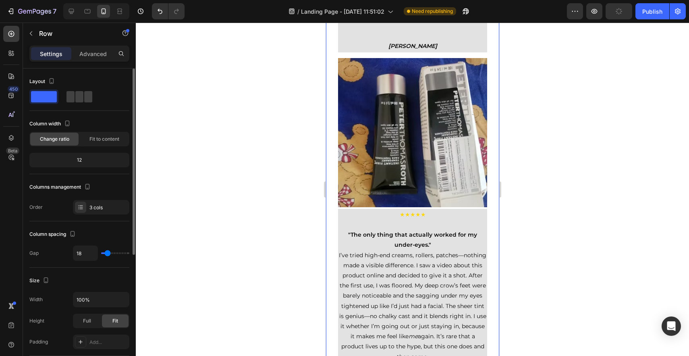
type input "19"
type input "20"
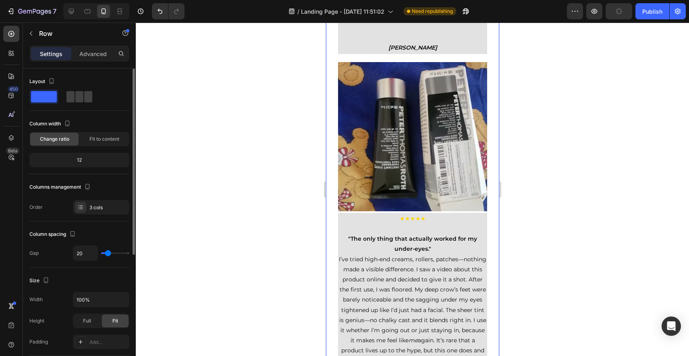
type input "20"
click at [108, 254] on input "range" at bounding box center [115, 253] width 28 height 2
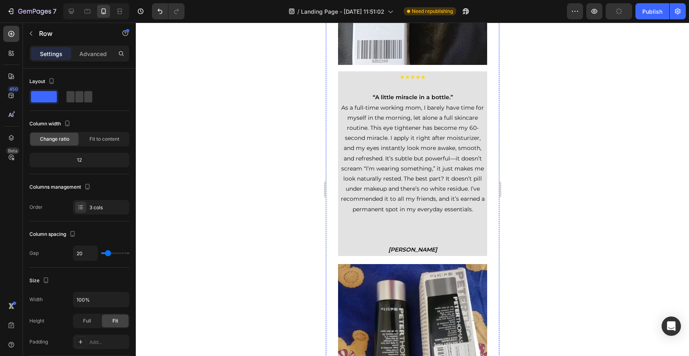
scroll to position [2698, 0]
click at [431, 215] on div "Image Row ★★★★★ “A little miracle in a bottle.” As a full-time working mom, I b…" at bounding box center [411, 85] width 173 height 340
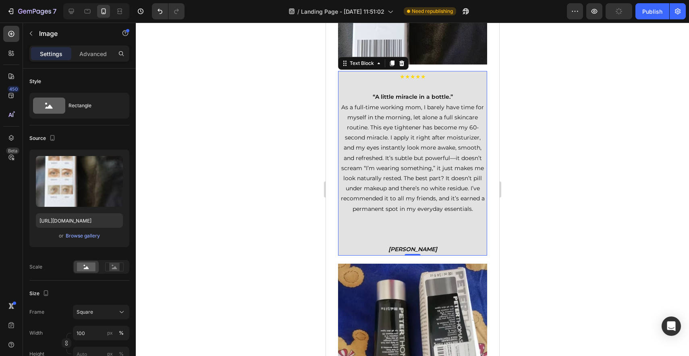
click at [441, 82] on p "★★★★★" at bounding box center [411, 77] width 147 height 10
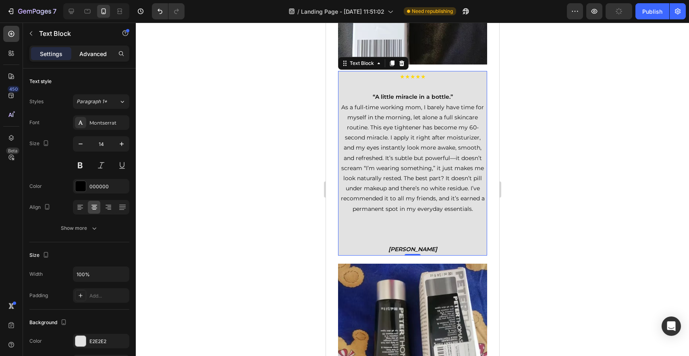
click at [103, 50] on p "Advanced" at bounding box center [92, 54] width 27 height 8
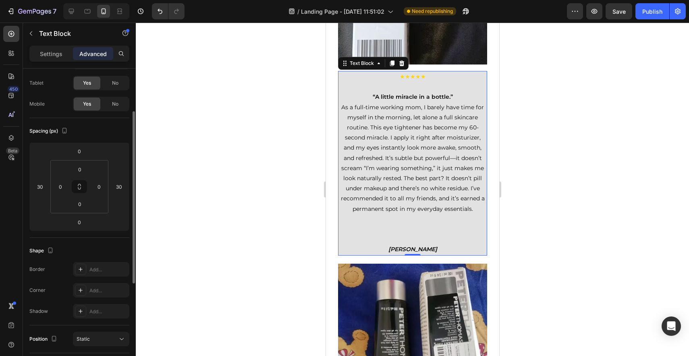
scroll to position [0, 0]
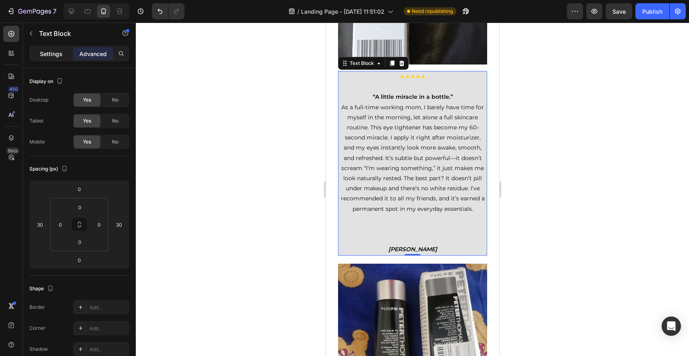
click at [57, 55] on p "Settings" at bounding box center [51, 54] width 23 height 8
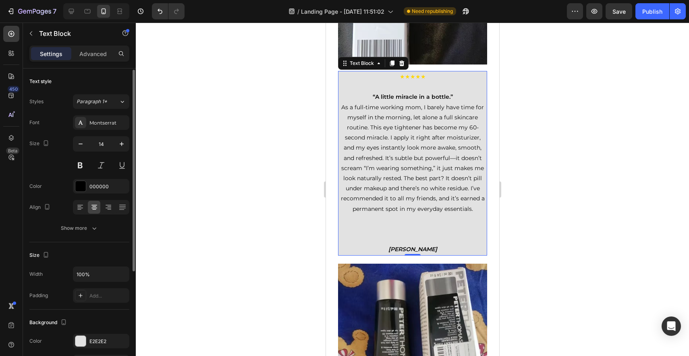
scroll to position [9, 0]
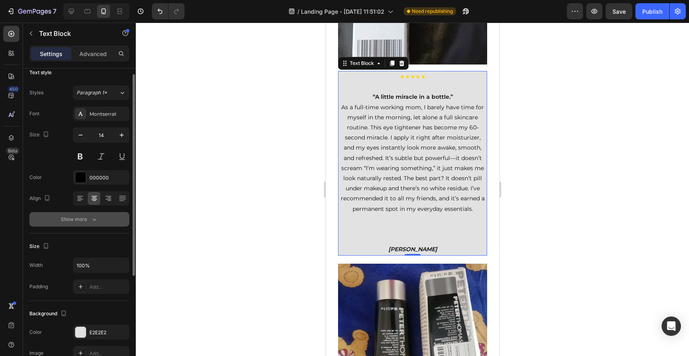
click at [116, 219] on button "Show more" at bounding box center [79, 219] width 100 height 14
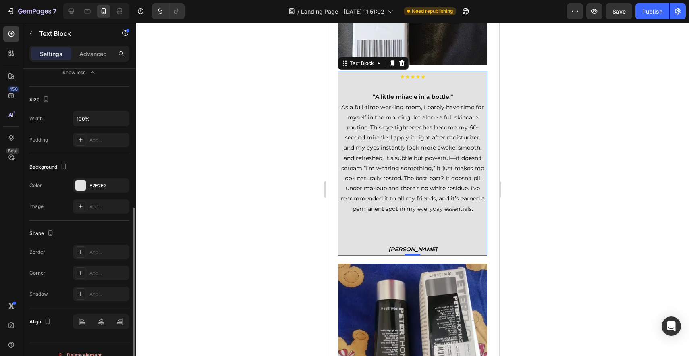
scroll to position [273, 0]
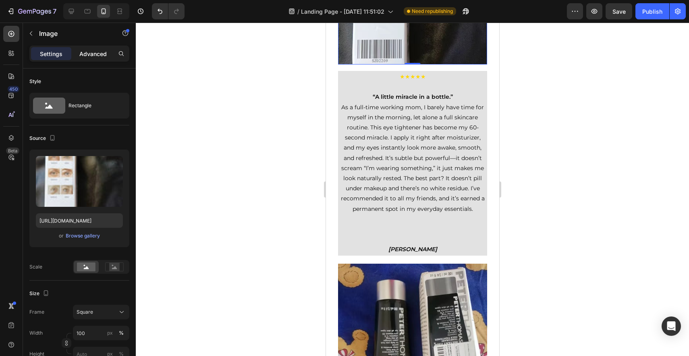
click at [85, 52] on p "Advanced" at bounding box center [92, 54] width 27 height 8
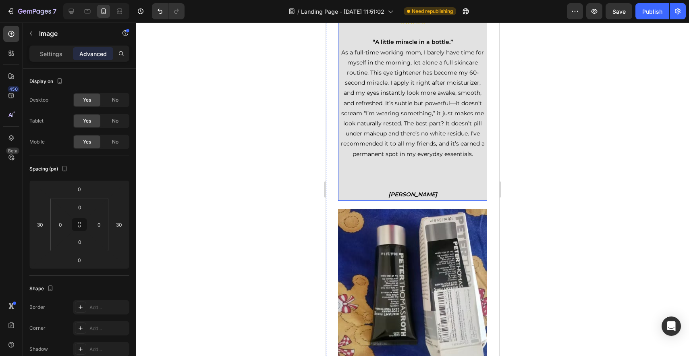
scroll to position [2750, 0]
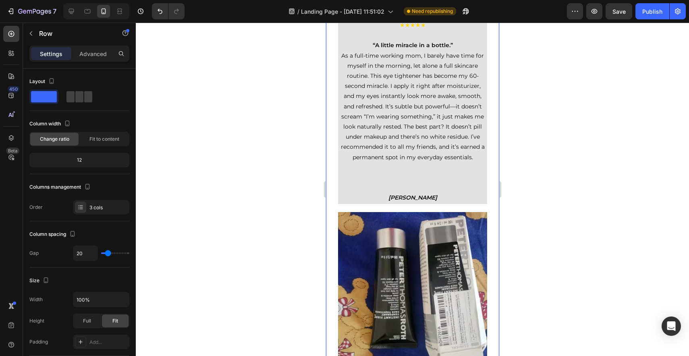
click at [444, 162] on div "Image 0 Row ★★★★★ “A little miracle in a bottle.” As a full-time working mom, I…" at bounding box center [411, 34] width 173 height 340
type input "21"
type input "6"
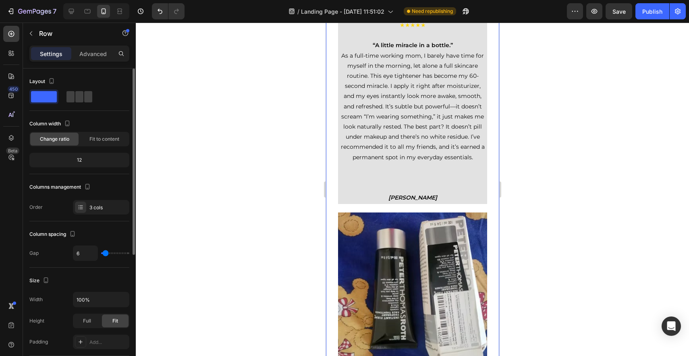
type input "5"
type input "4"
type input "3"
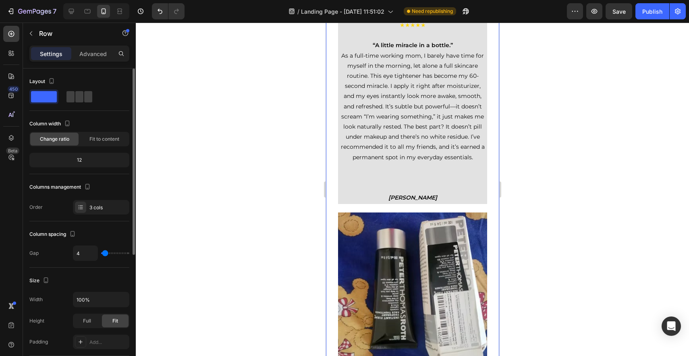
type input "3"
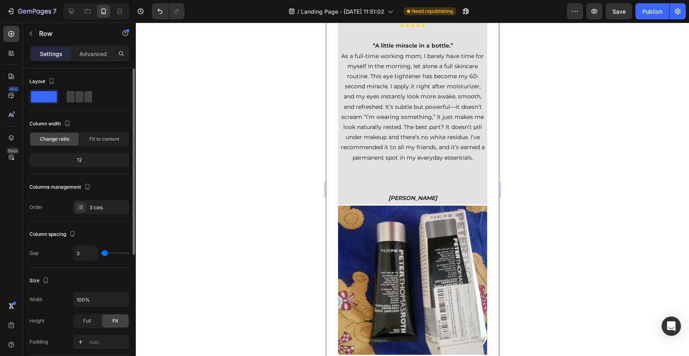
type input "0"
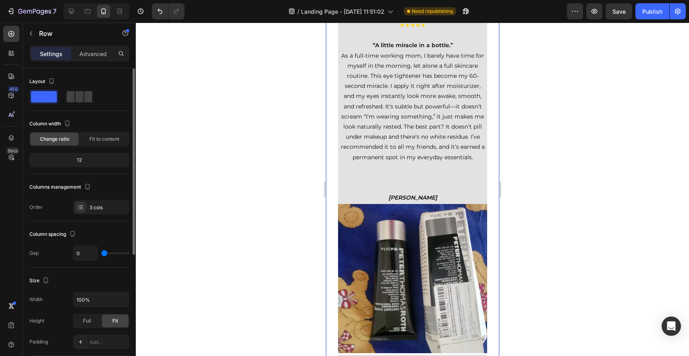
type input "30"
type input "32"
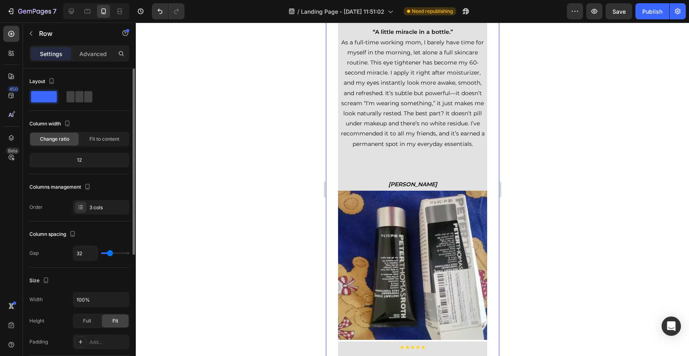
type input "33"
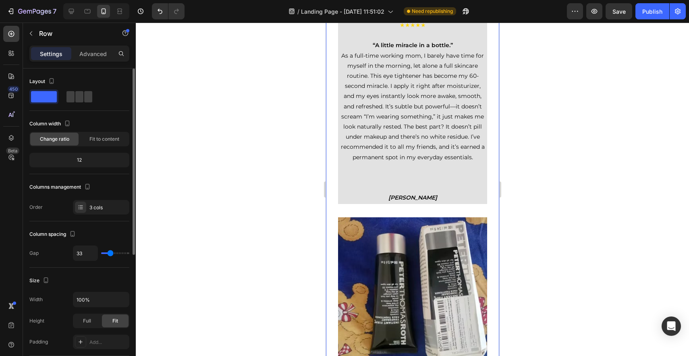
type input "34"
type input "35"
type input "36"
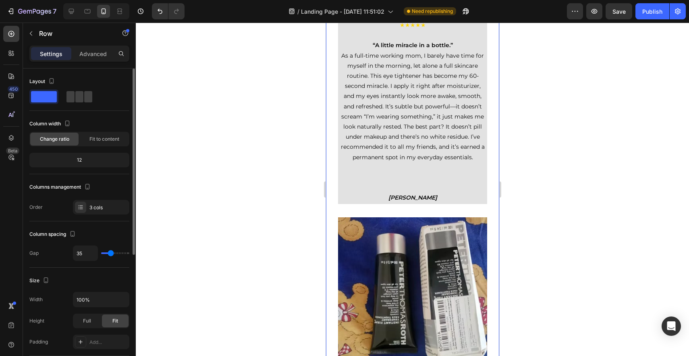
type input "36"
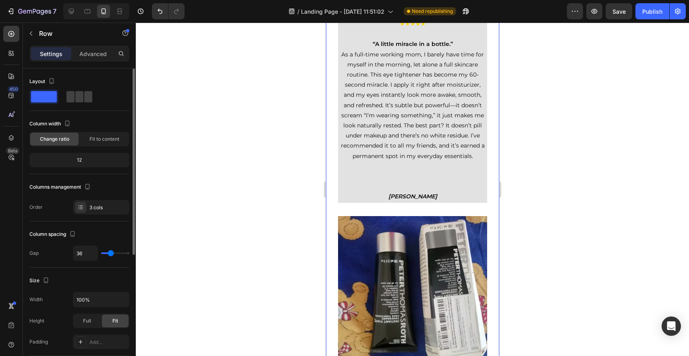
type input "37"
type input "38"
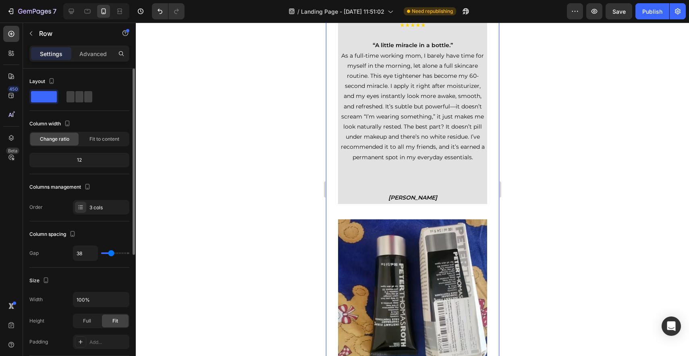
type input "36"
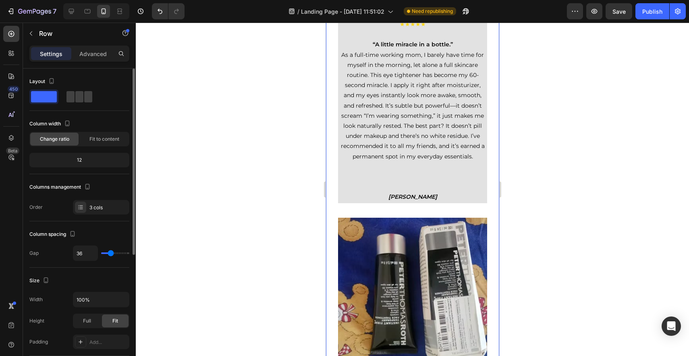
type input "34"
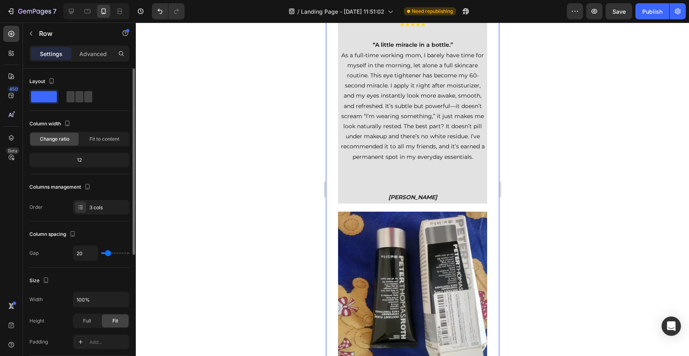
scroll to position [2749, 0]
click at [108, 252] on input "range" at bounding box center [115, 253] width 28 height 2
click at [287, 228] on div at bounding box center [412, 189] width 553 height 333
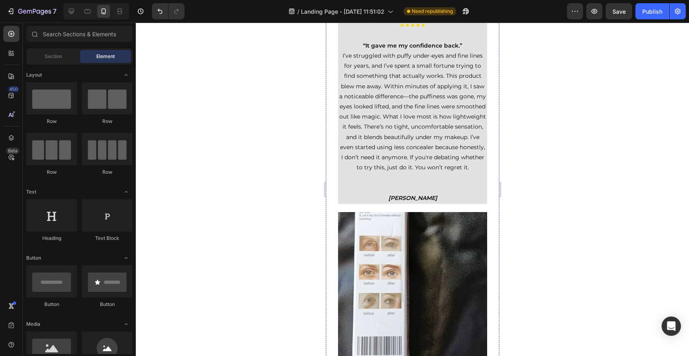
scroll to position [2401, 0]
click at [429, 194] on p "I’ve struggled with puffy under-eyes and fine lines for years, and I’ve spent a…" at bounding box center [411, 123] width 147 height 142
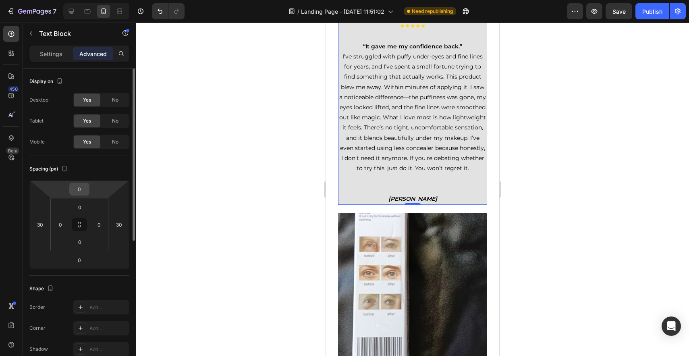
click at [81, 190] on input "0" at bounding box center [79, 189] width 16 height 12
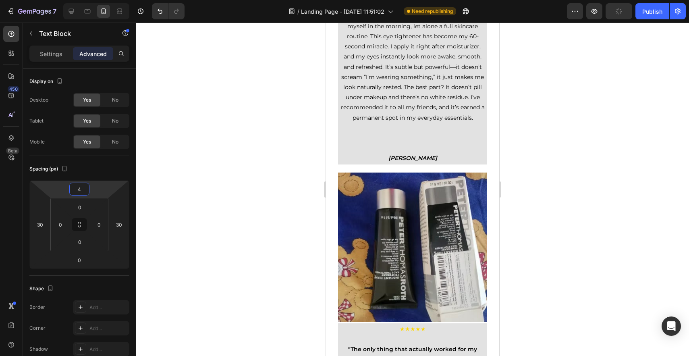
scroll to position [2800, 0]
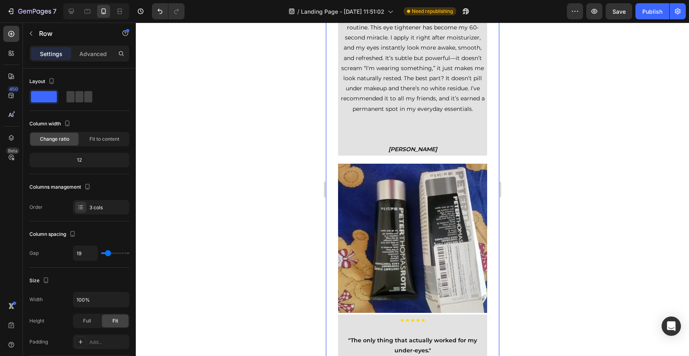
click at [96, 50] on p "Advanced" at bounding box center [92, 54] width 27 height 8
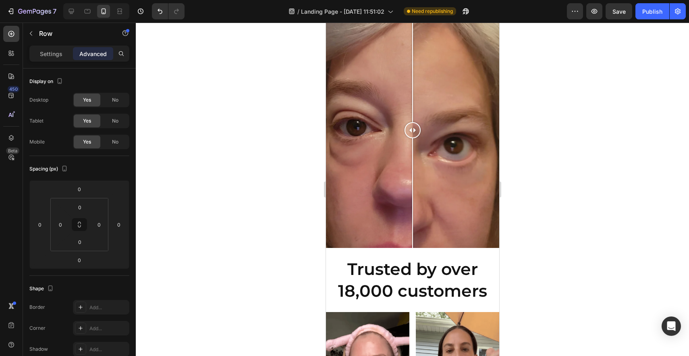
scroll to position [0, 0]
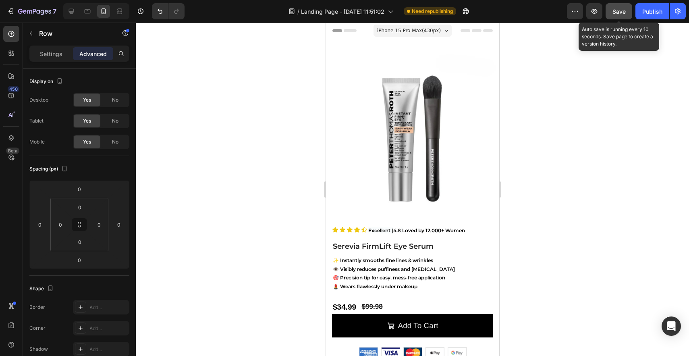
click at [622, 8] on span "Save" at bounding box center [618, 11] width 13 height 7
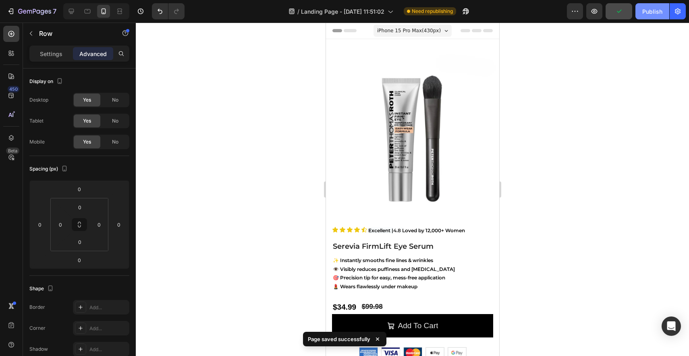
click at [644, 12] on div "Publish" at bounding box center [652, 11] width 20 height 8
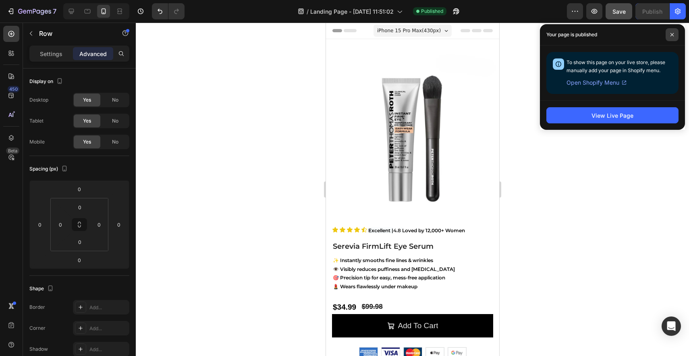
click at [670, 37] on span at bounding box center [671, 34] width 13 height 13
